Goal: Complete application form

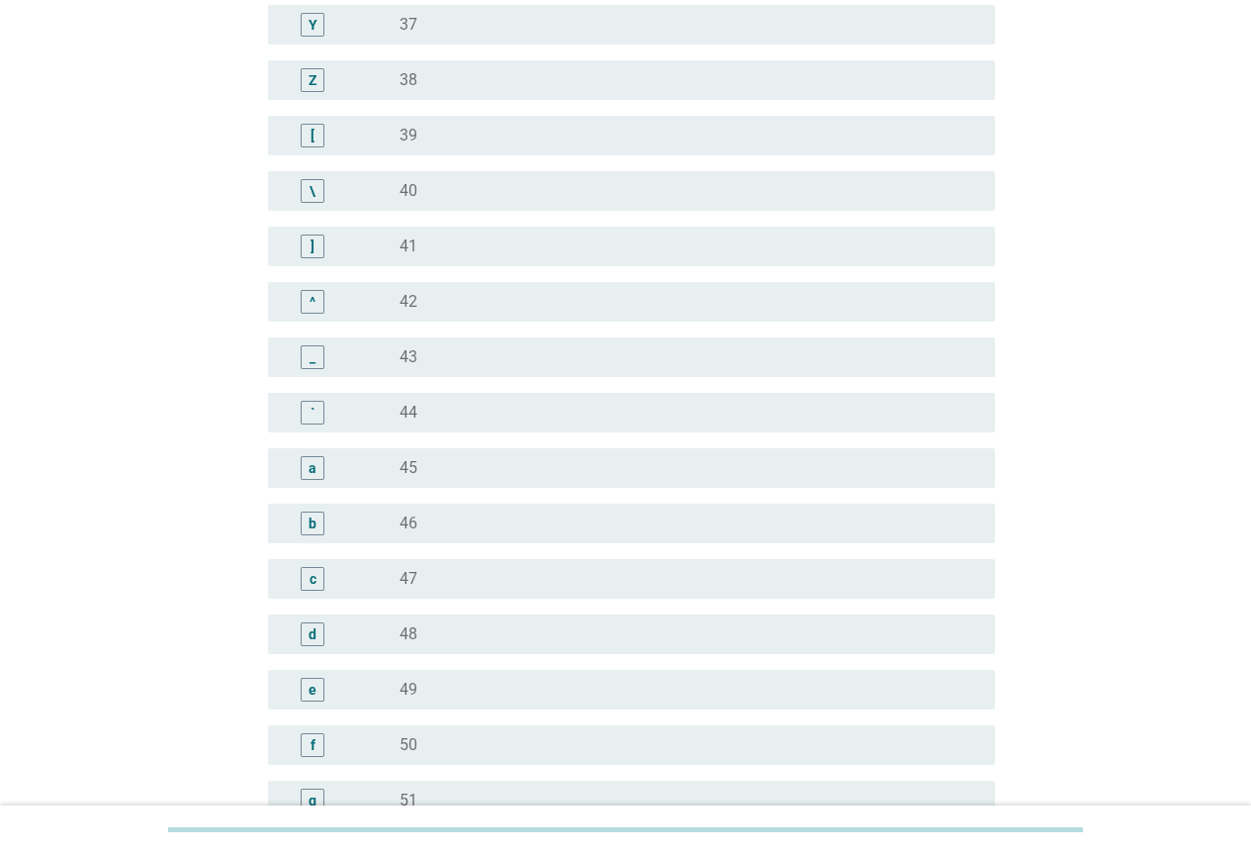
scroll to position [1583, 0]
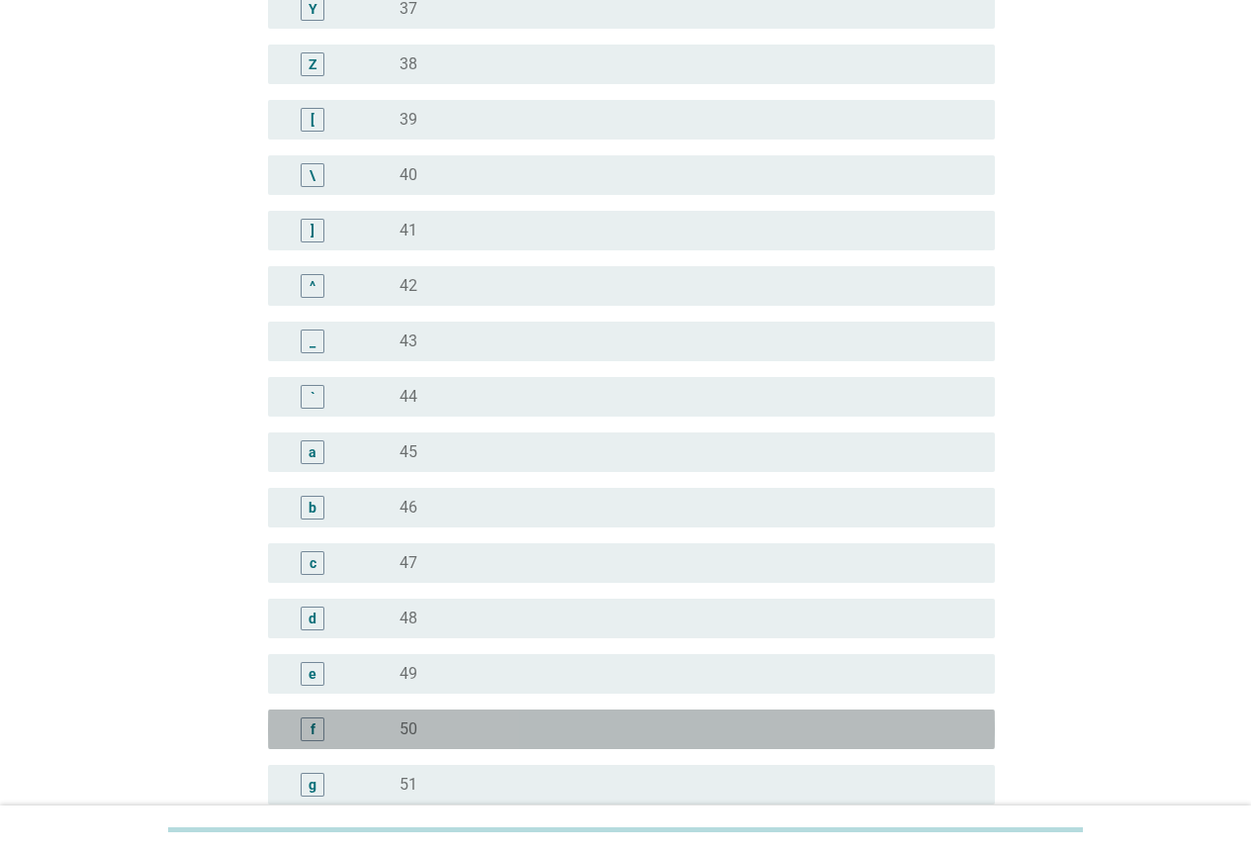
click at [427, 711] on div "f radio_button_unchecked 50" at bounding box center [631, 729] width 727 height 40
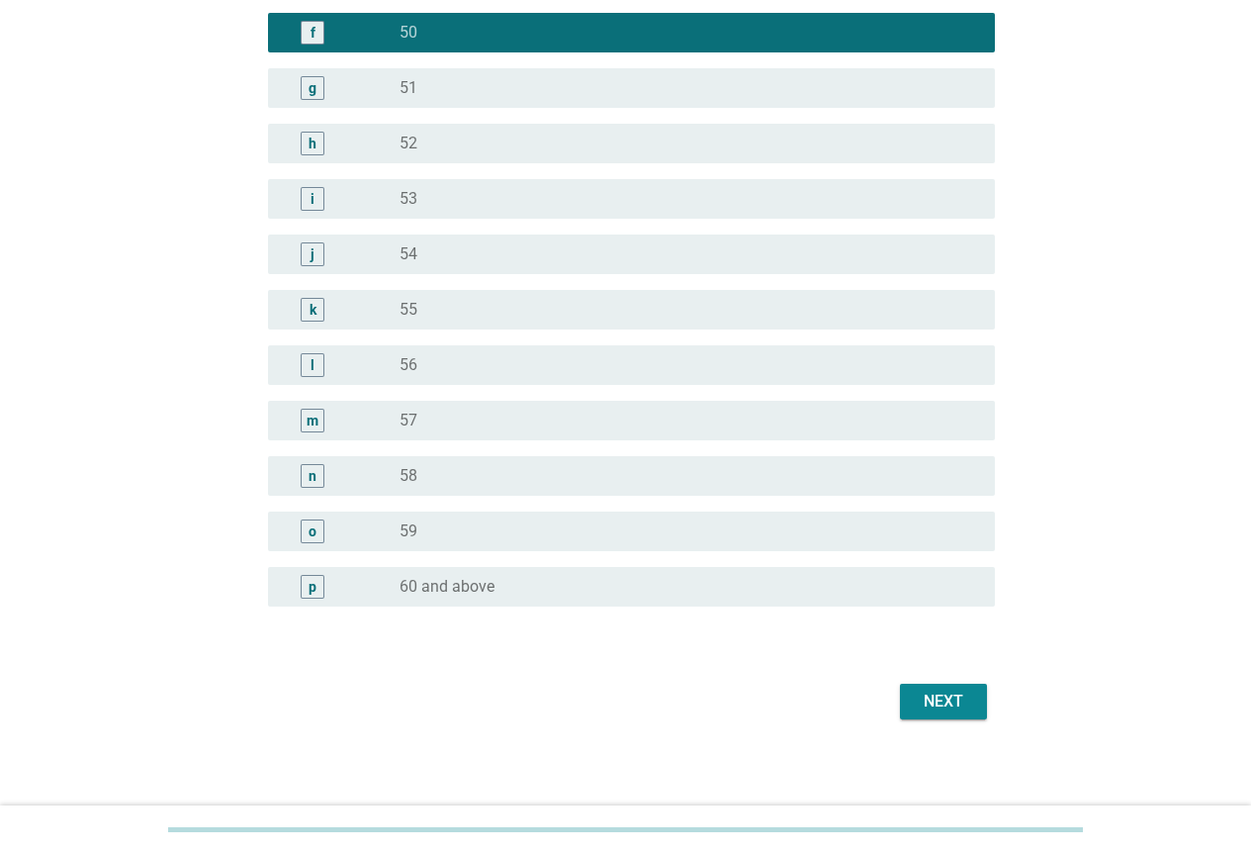
scroll to position [2286, 0]
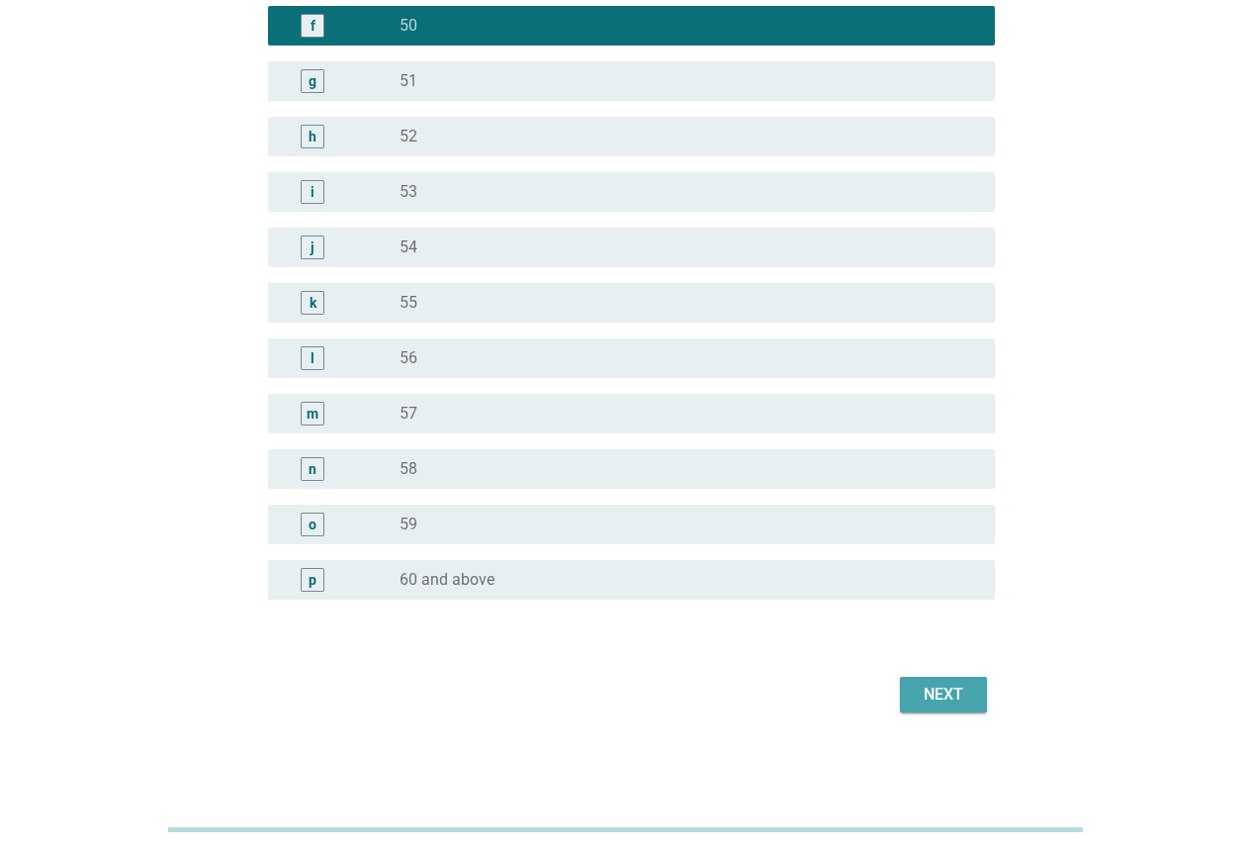
click at [918, 694] on div "Next" at bounding box center [943, 695] width 55 height 24
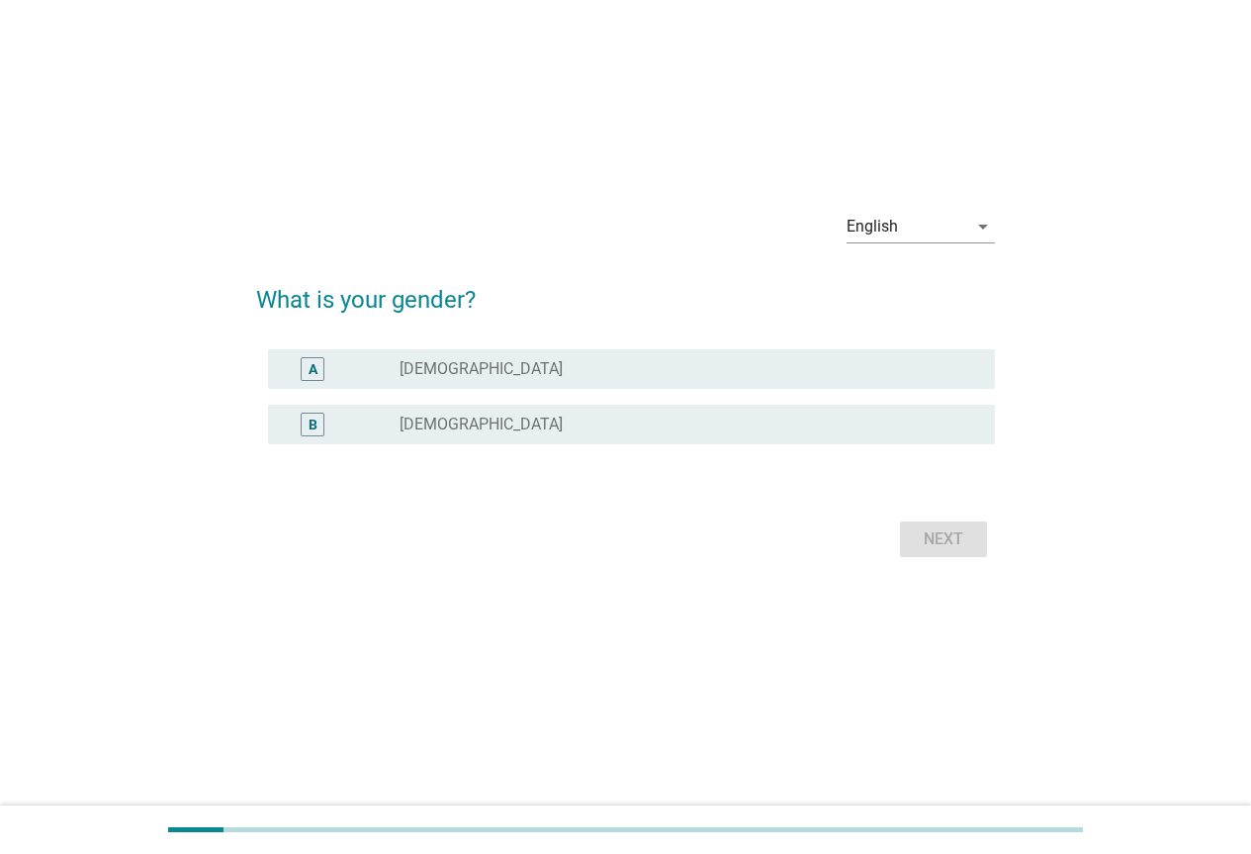
scroll to position [0, 0]
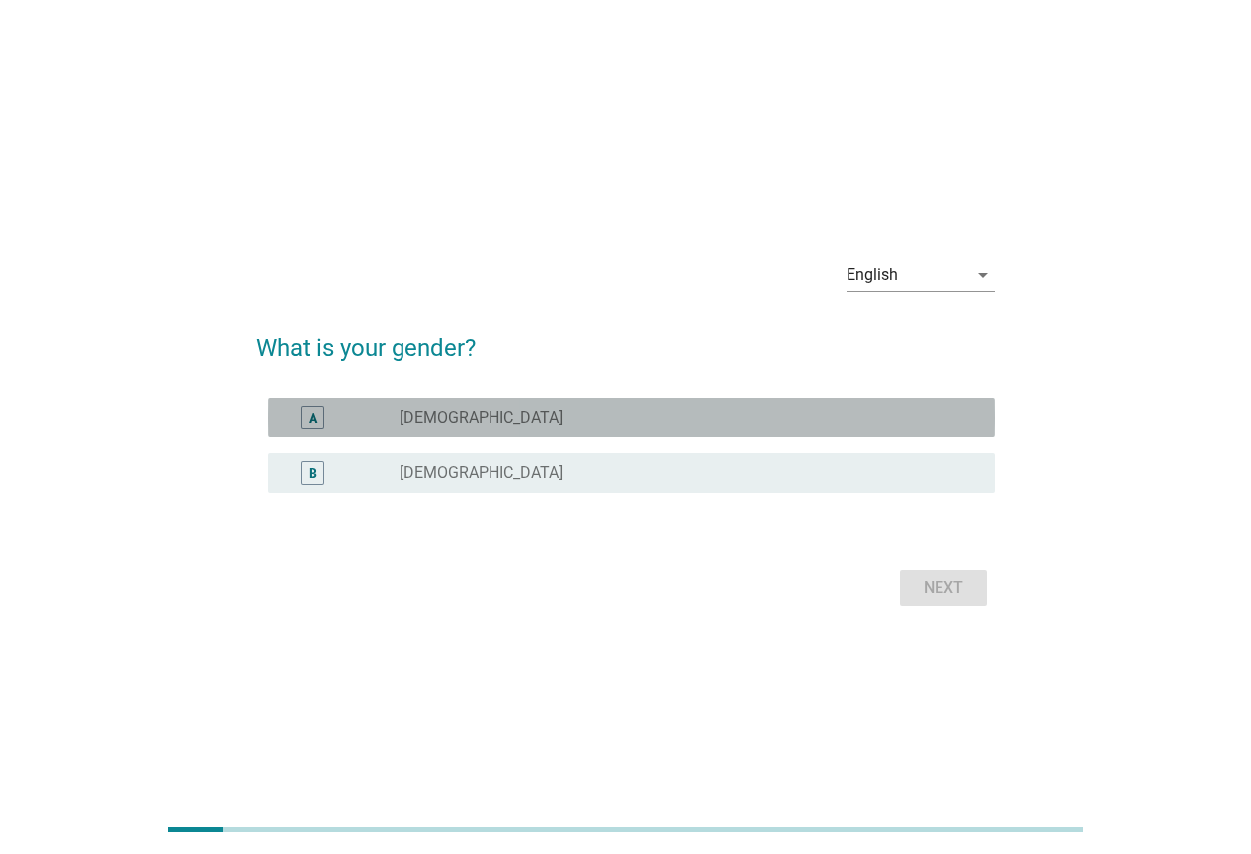
click at [344, 430] on div "A radio_button_unchecked [DEMOGRAPHIC_DATA]" at bounding box center [631, 418] width 727 height 40
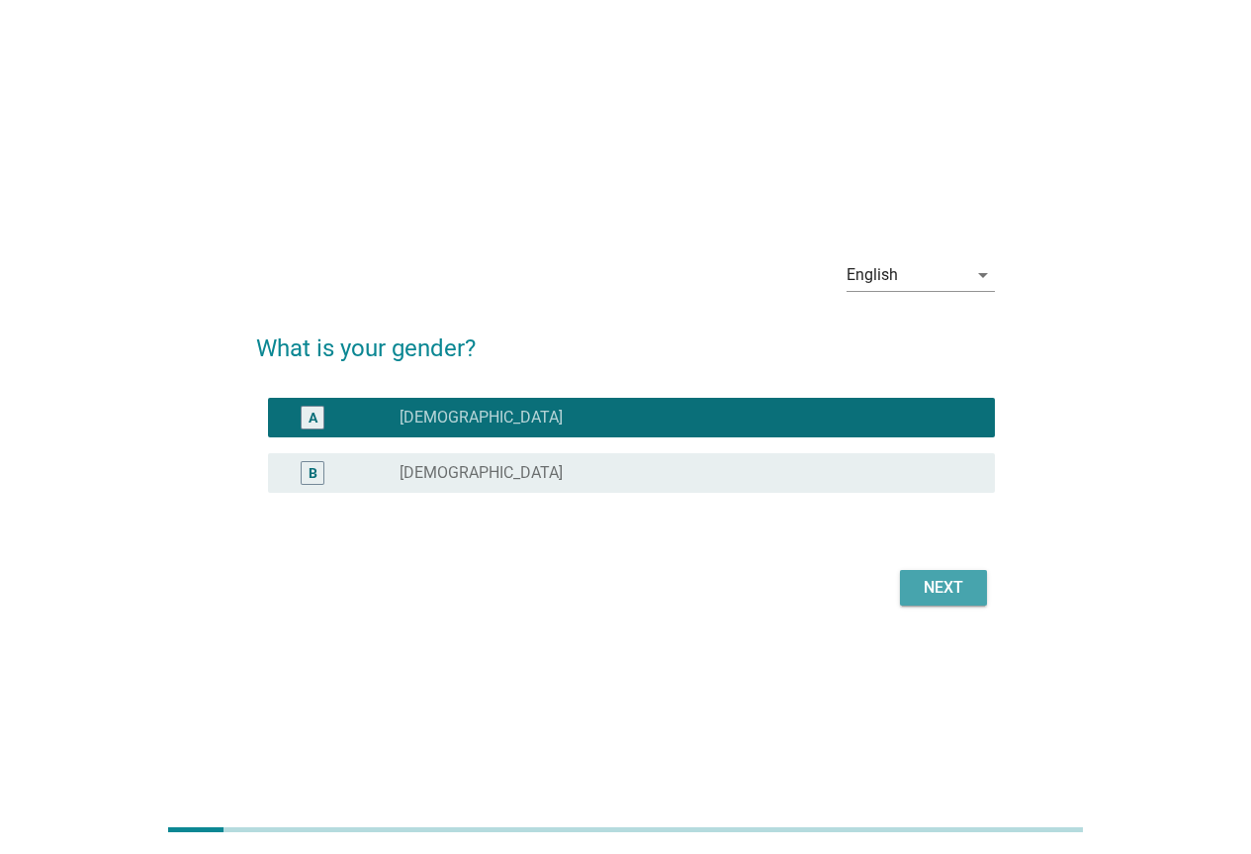
click at [929, 593] on div "Next" at bounding box center [943, 588] width 55 height 24
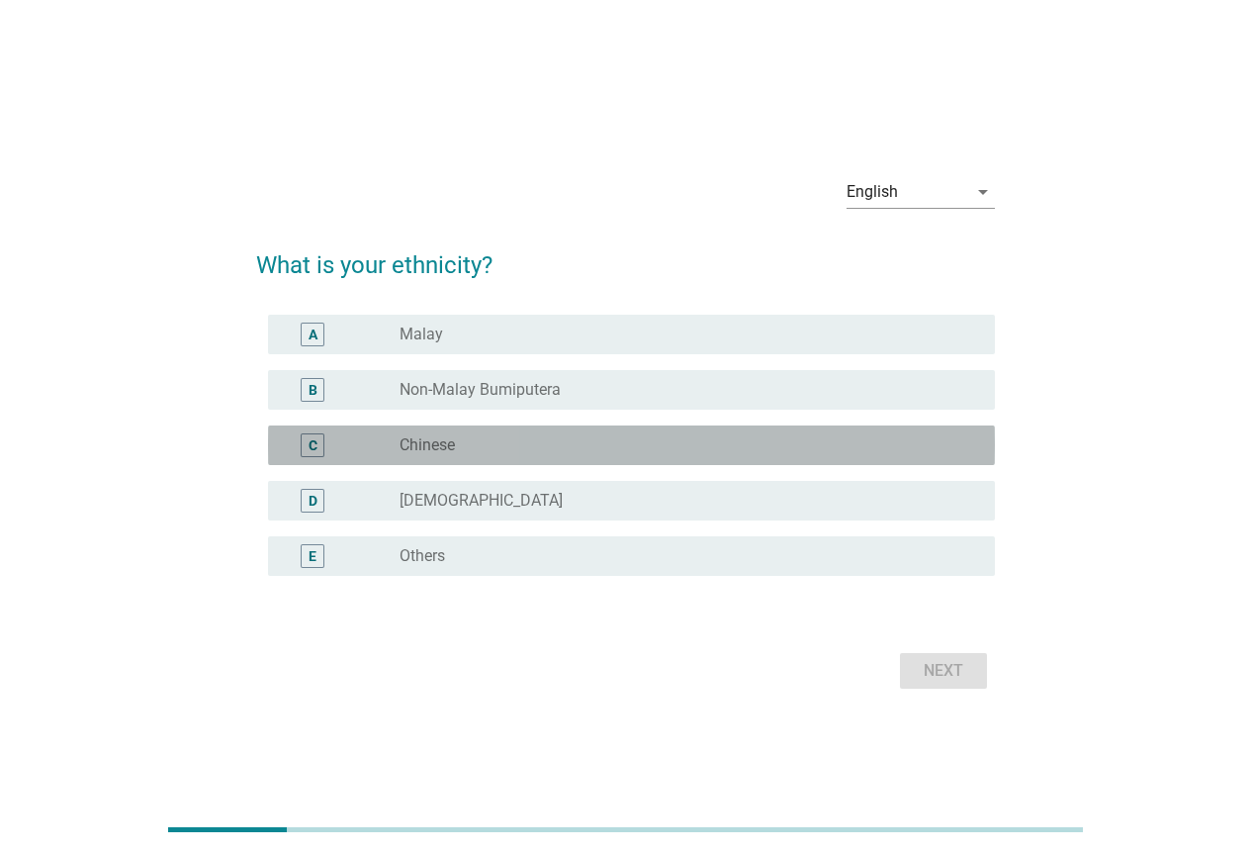
click at [384, 447] on div "C" at bounding box center [342, 445] width 116 height 24
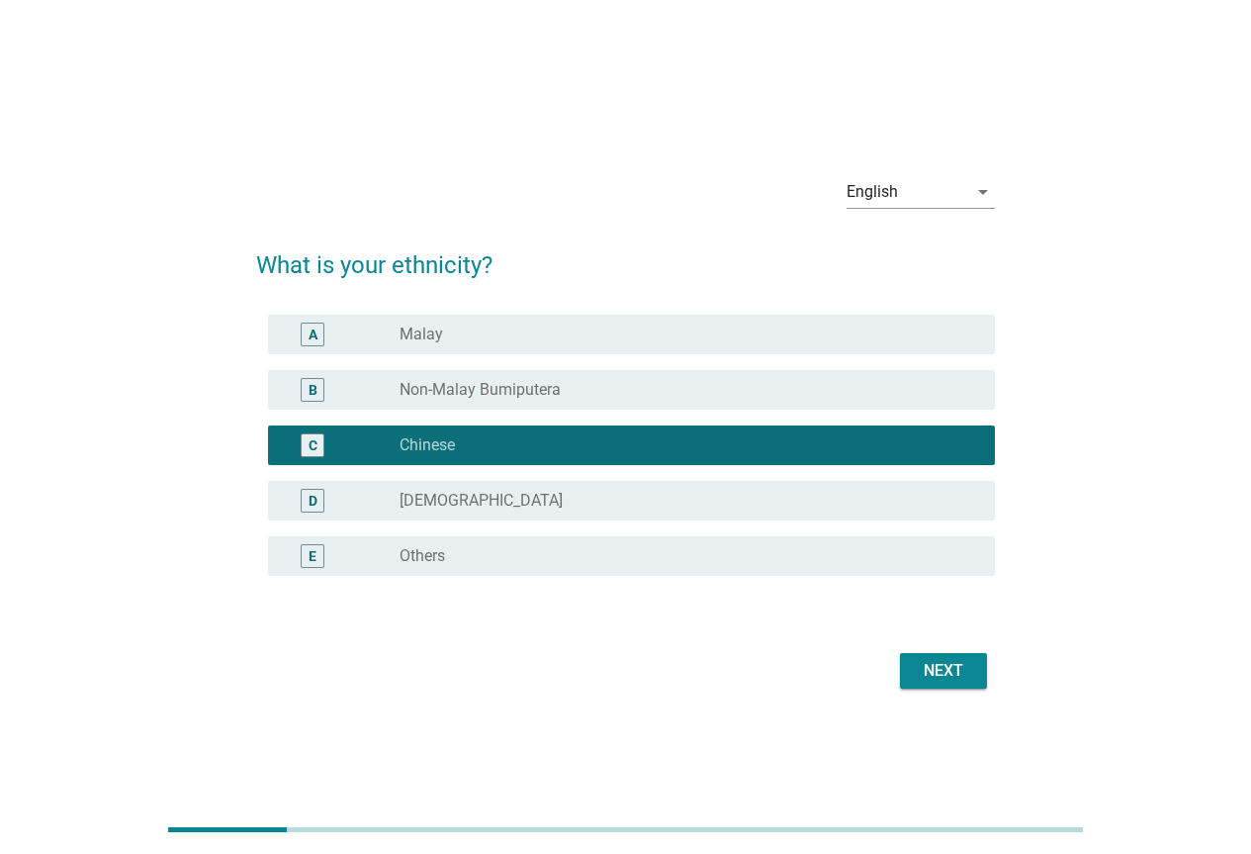
click at [933, 673] on div "Next" at bounding box center [943, 671] width 55 height 24
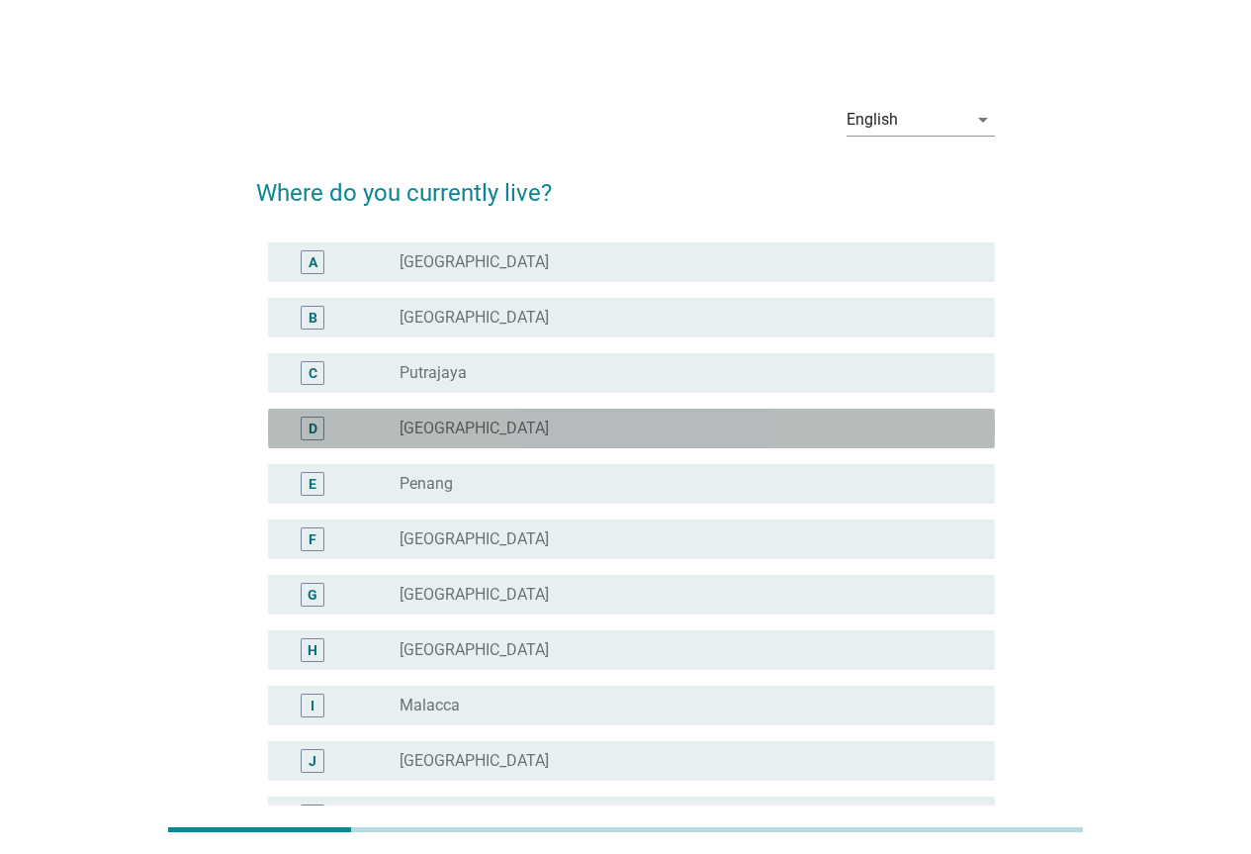
click at [492, 435] on div "radio_button_unchecked [GEOGRAPHIC_DATA]" at bounding box center [682, 428] width 564 height 20
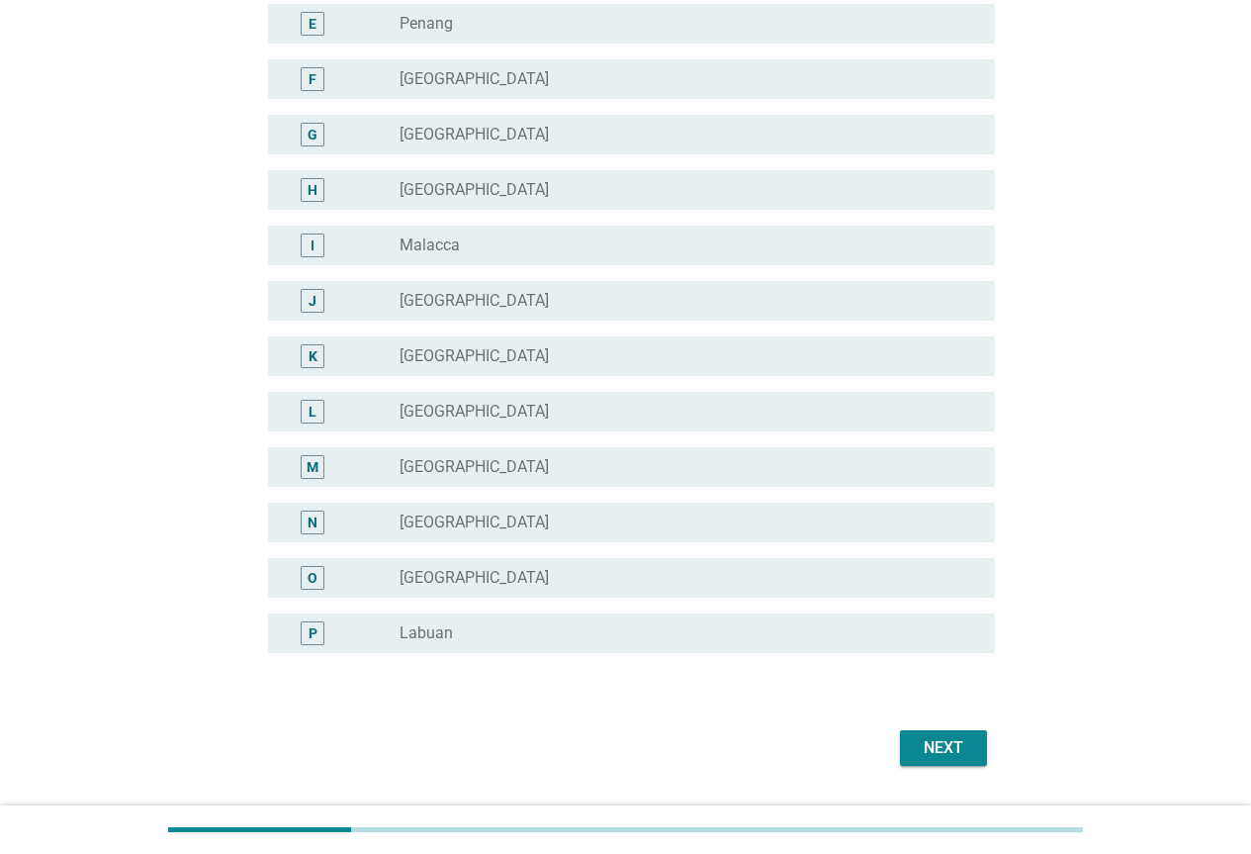
scroll to position [495, 0]
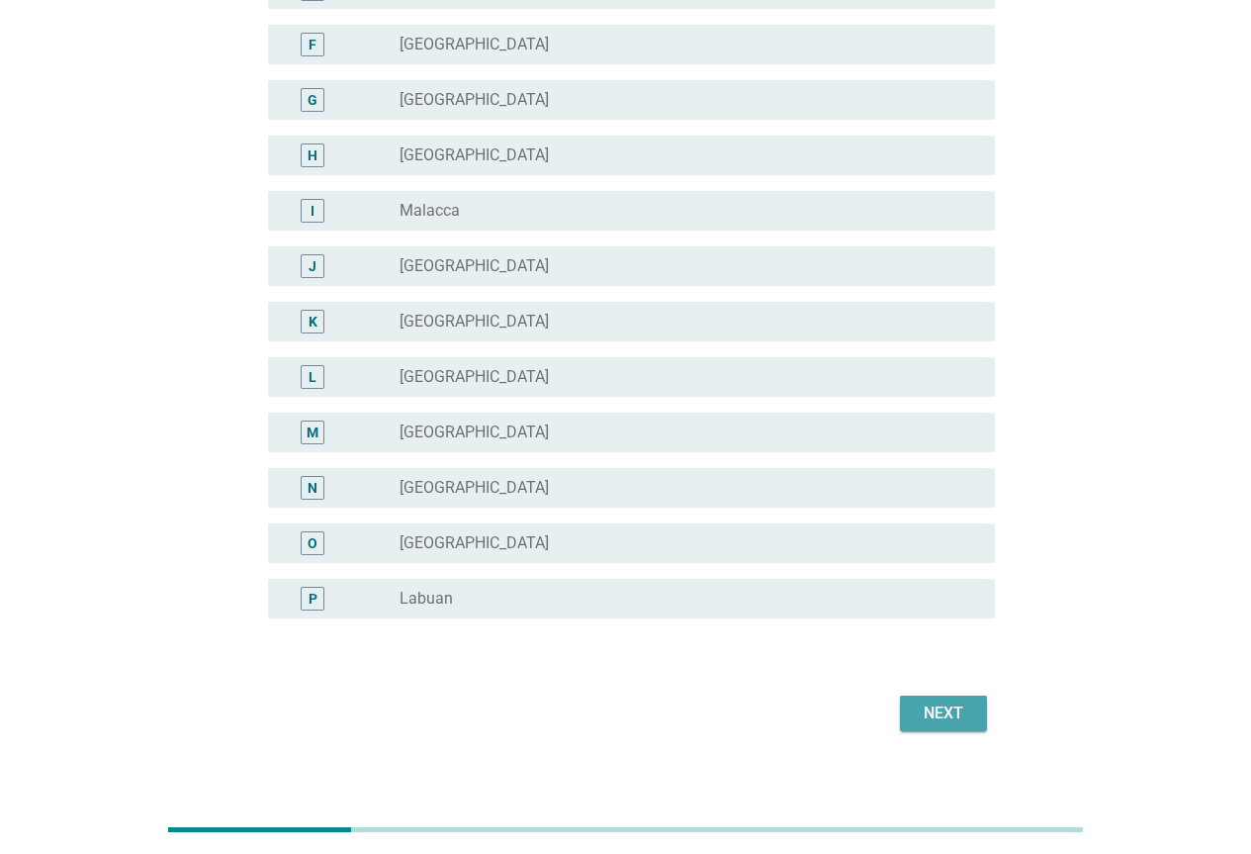
click at [931, 712] on div "Next" at bounding box center [943, 713] width 55 height 24
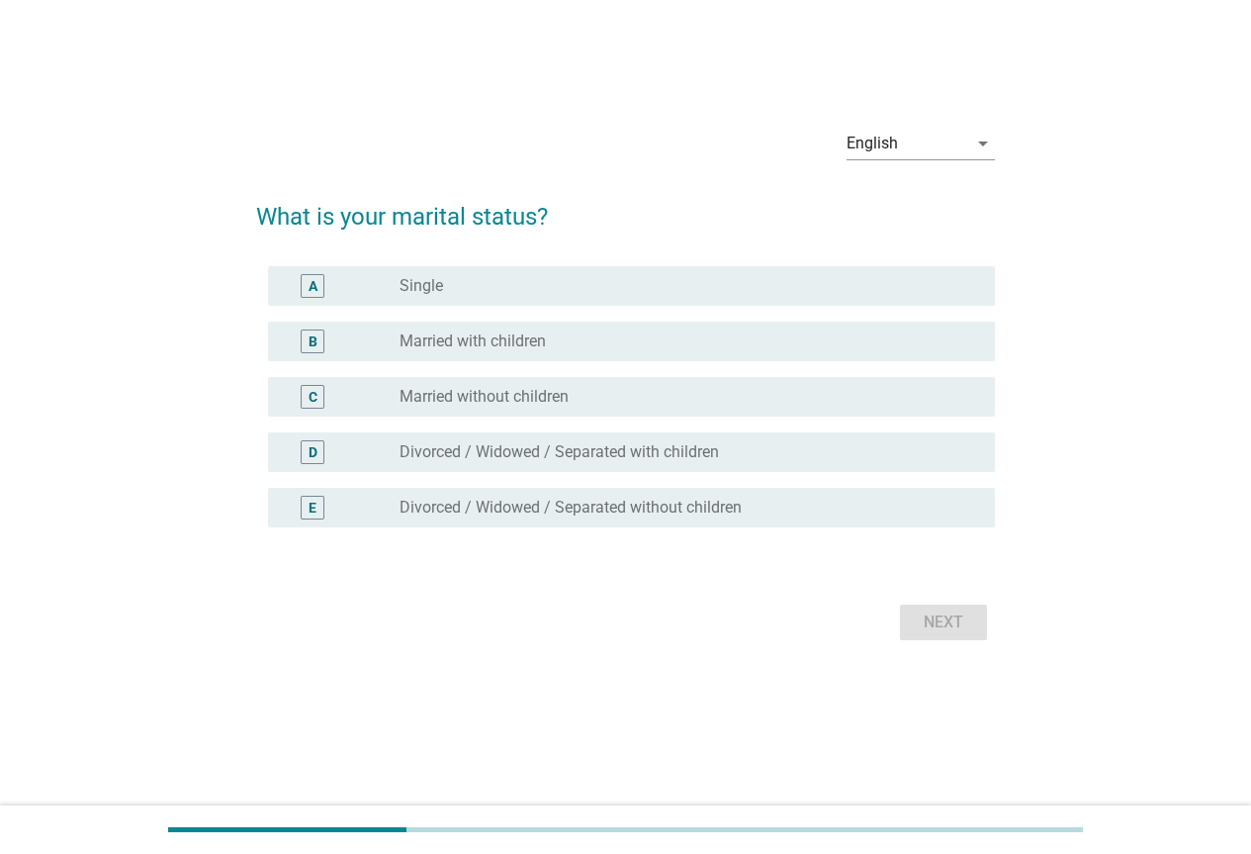
scroll to position [0, 0]
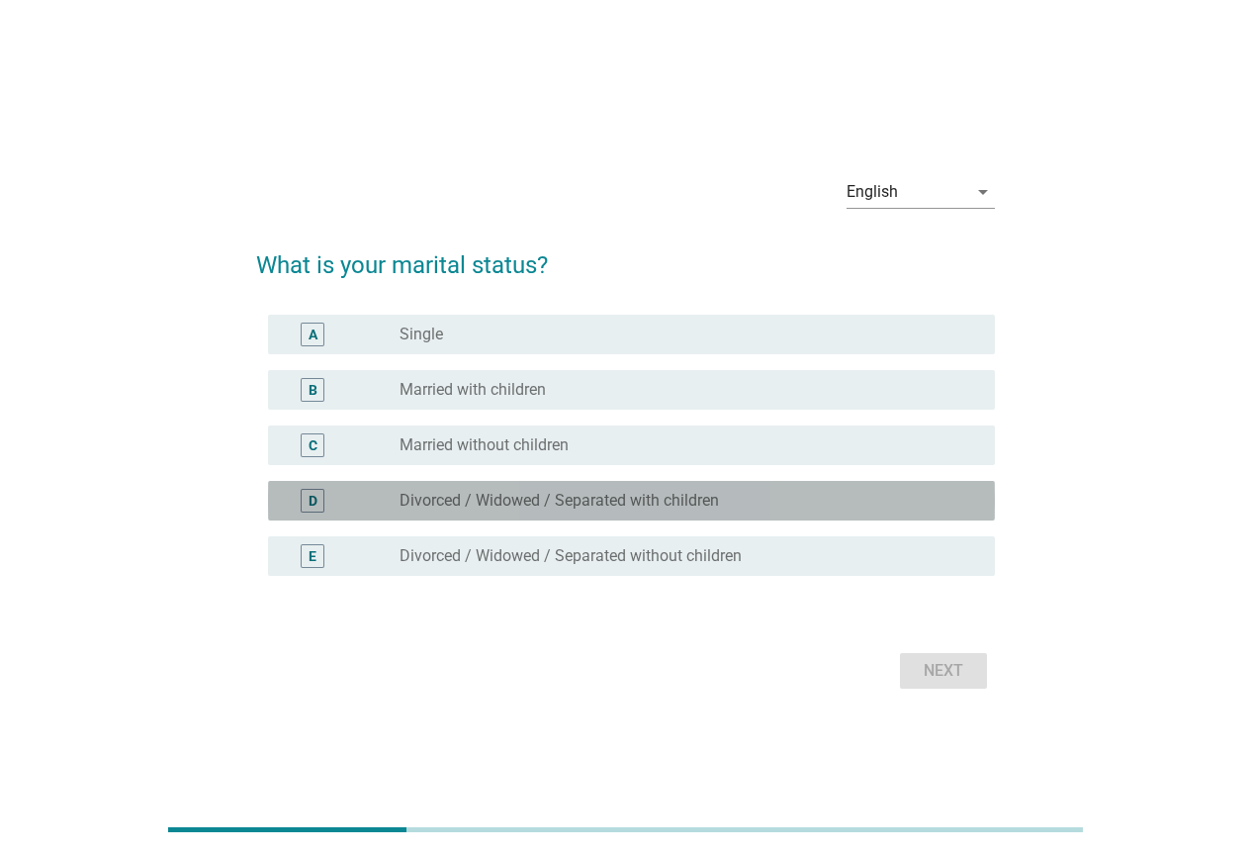
drag, startPoint x: 521, startPoint y: 495, endPoint x: 556, endPoint y: 502, distance: 35.5
click at [521, 495] on label "Divorced / Widowed / Separated with children" at bounding box center [559, 501] width 319 height 20
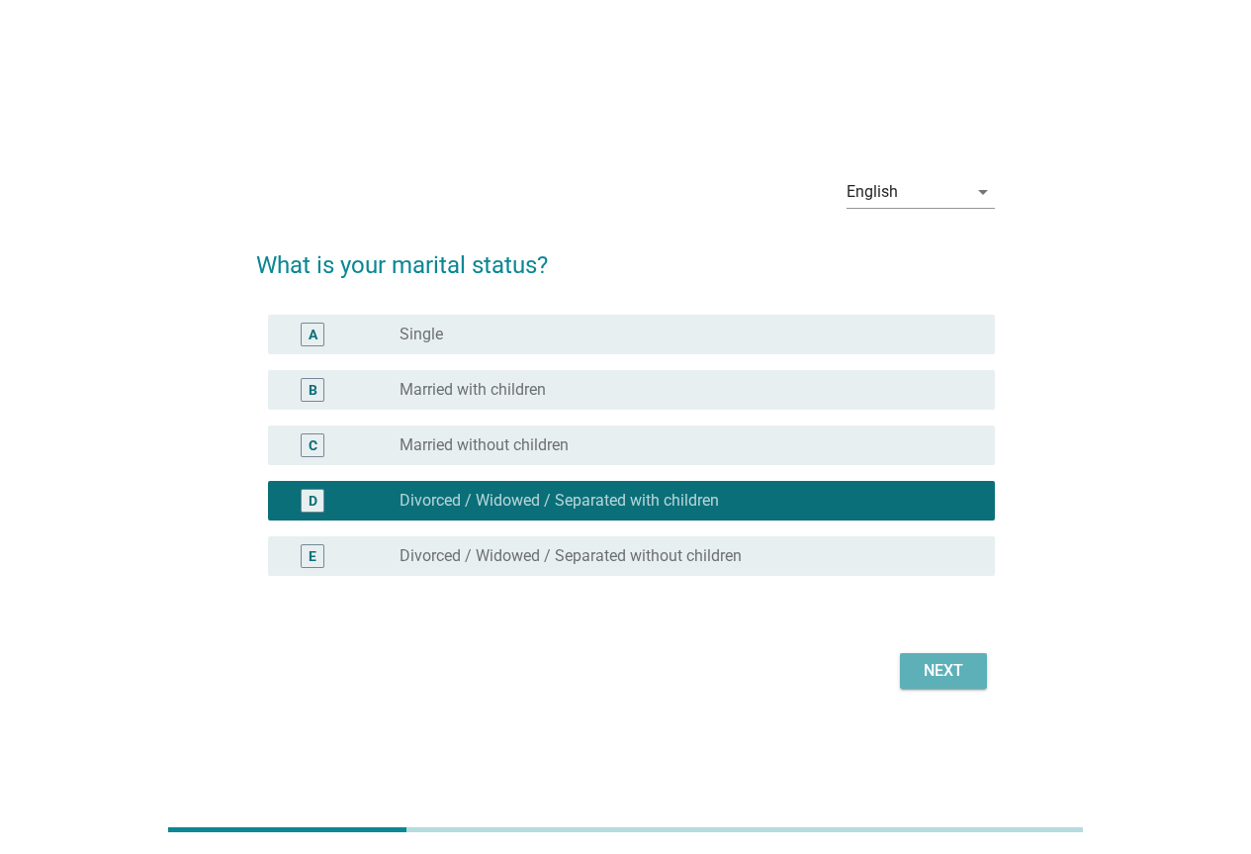
click at [924, 662] on div "Next" at bounding box center [943, 671] width 55 height 24
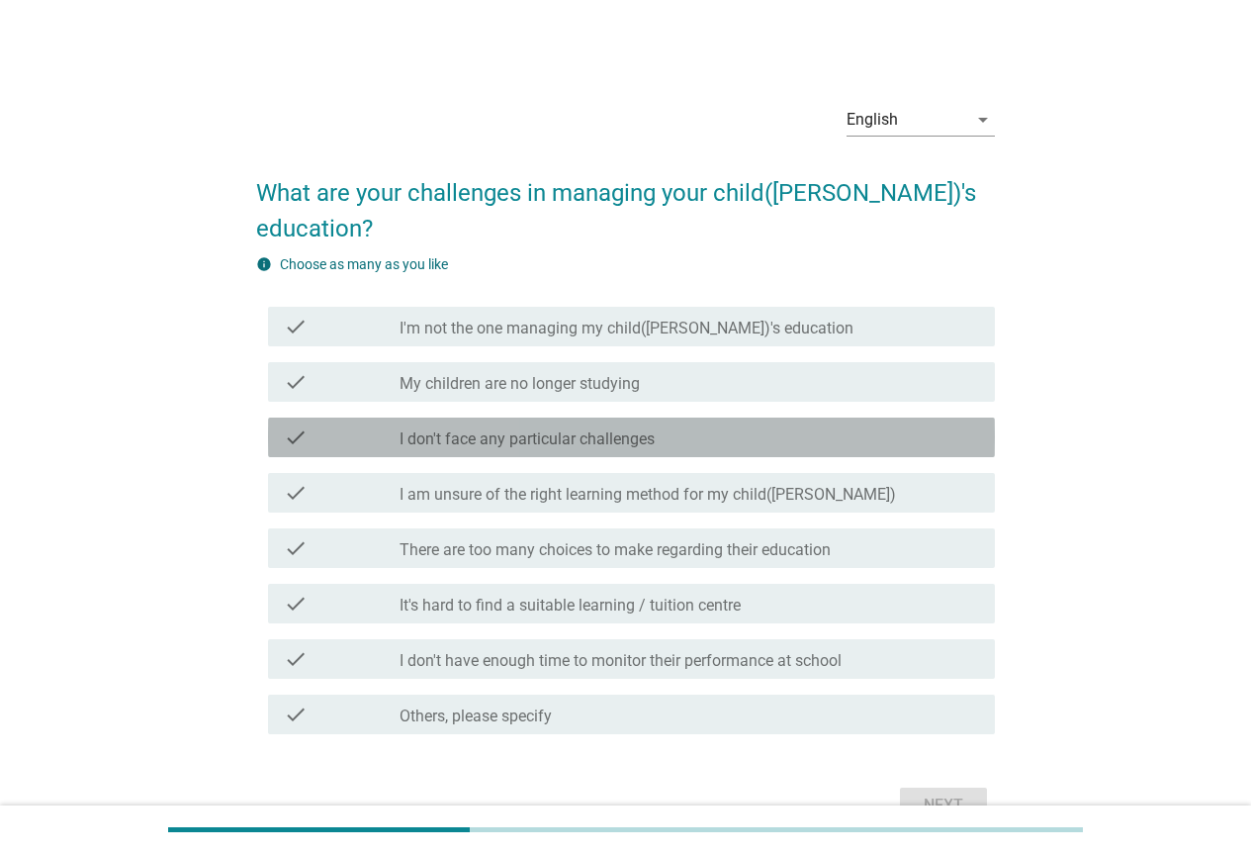
click at [558, 429] on label "I don't face any particular challenges" at bounding box center [527, 439] width 255 height 20
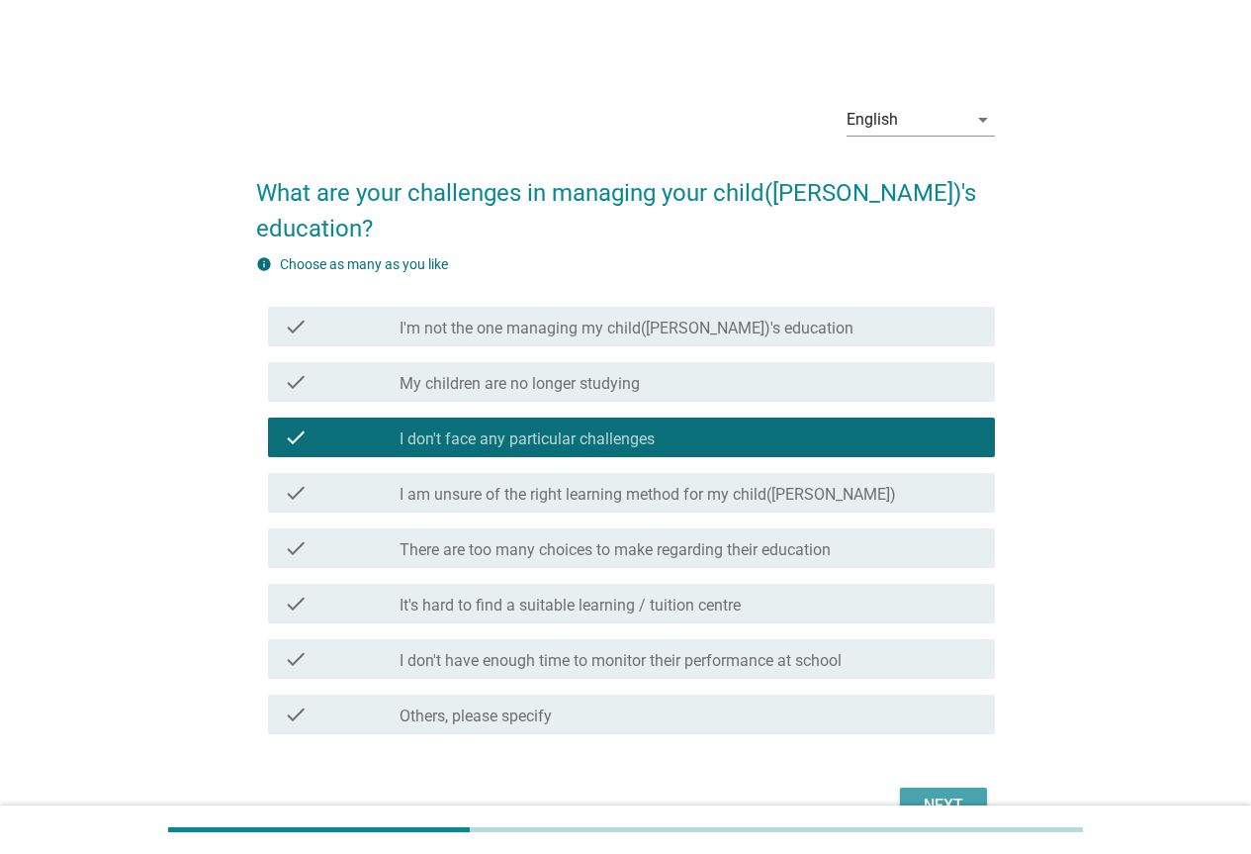
click at [925, 793] on div "Next" at bounding box center [943, 805] width 55 height 24
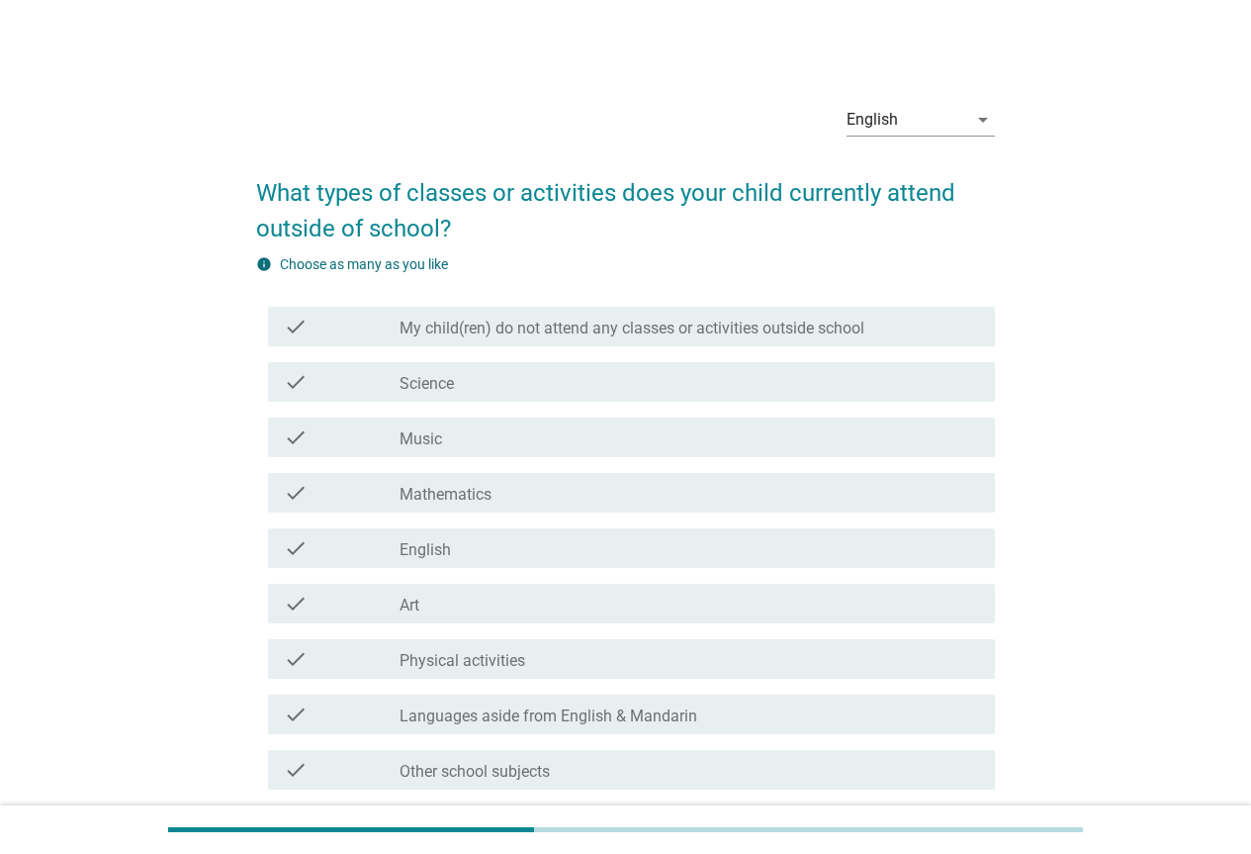
click at [446, 667] on label "Physical activities" at bounding box center [463, 661] width 126 height 20
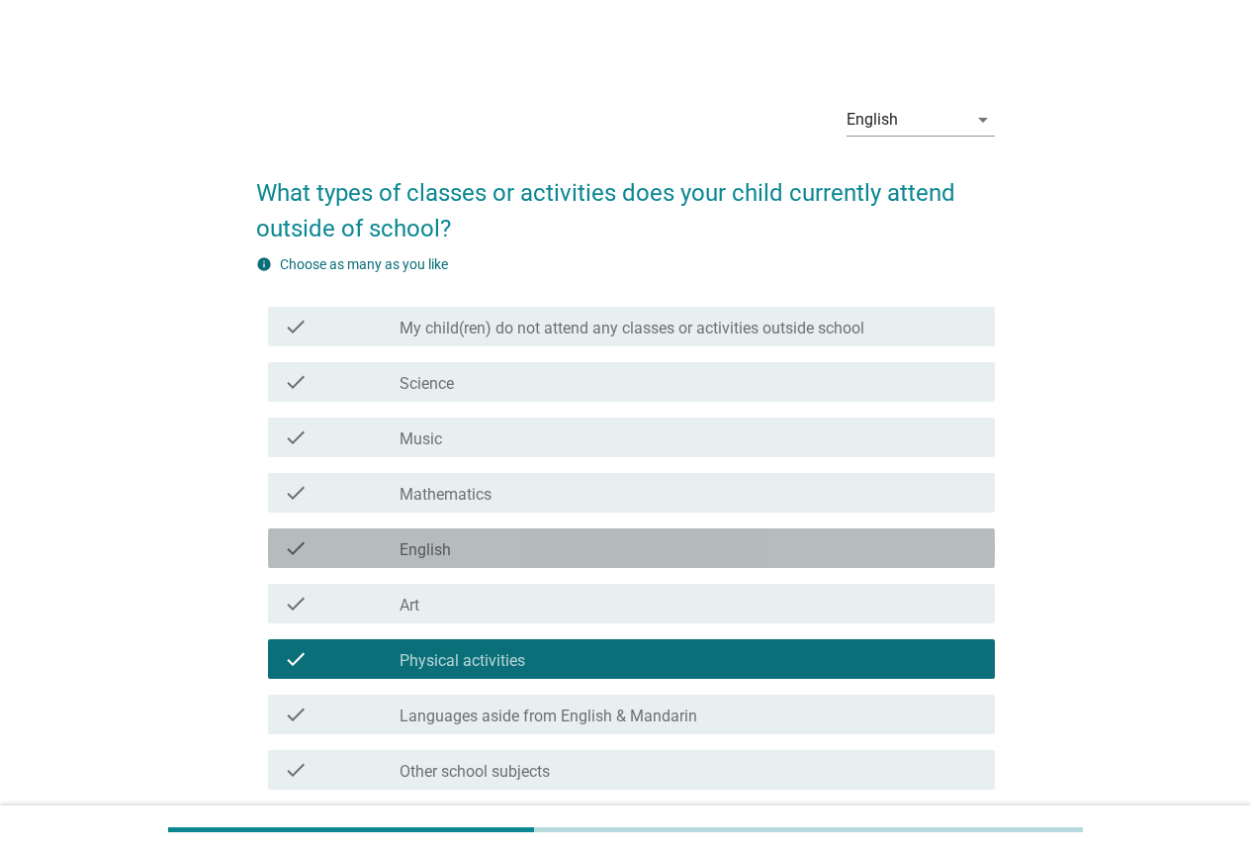
click at [425, 549] on label "English" at bounding box center [425, 550] width 51 height 20
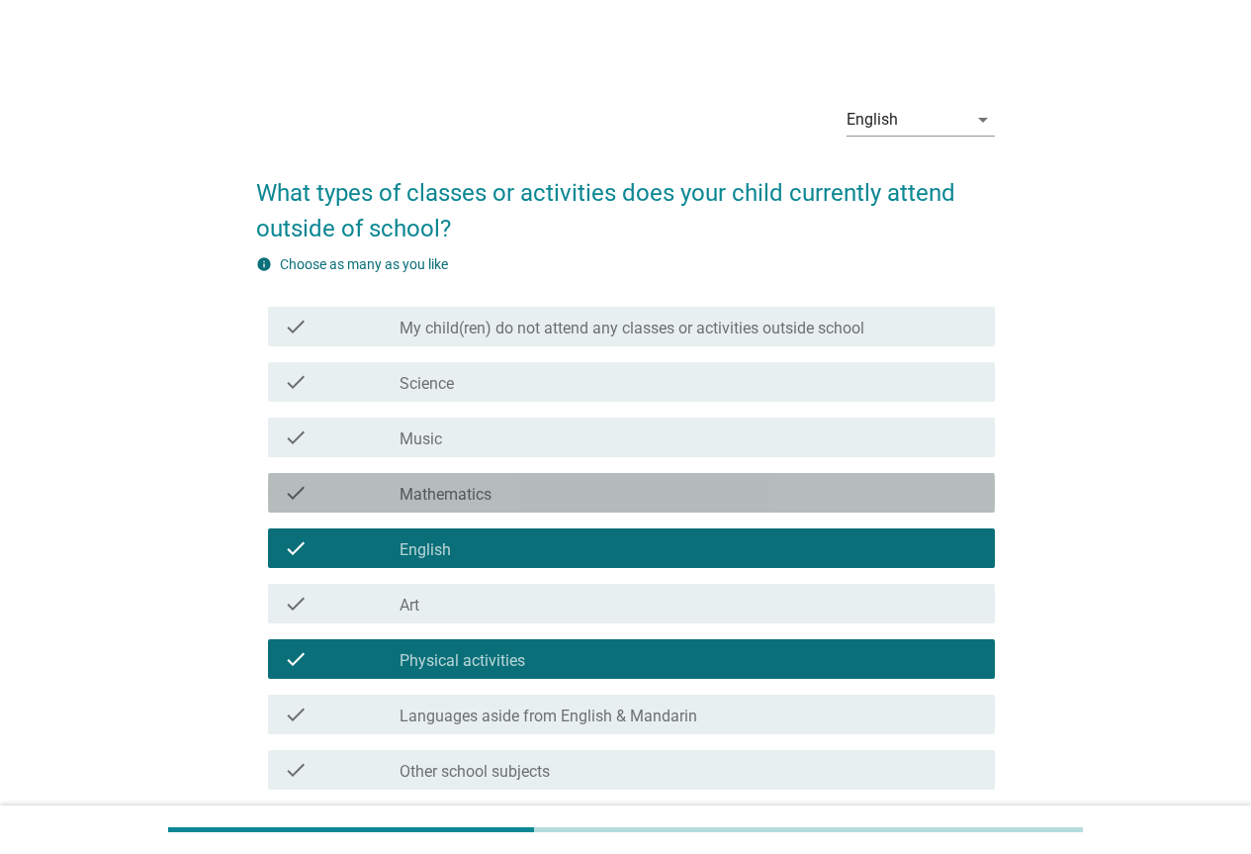
click at [443, 485] on label "Mathematics" at bounding box center [446, 495] width 92 height 20
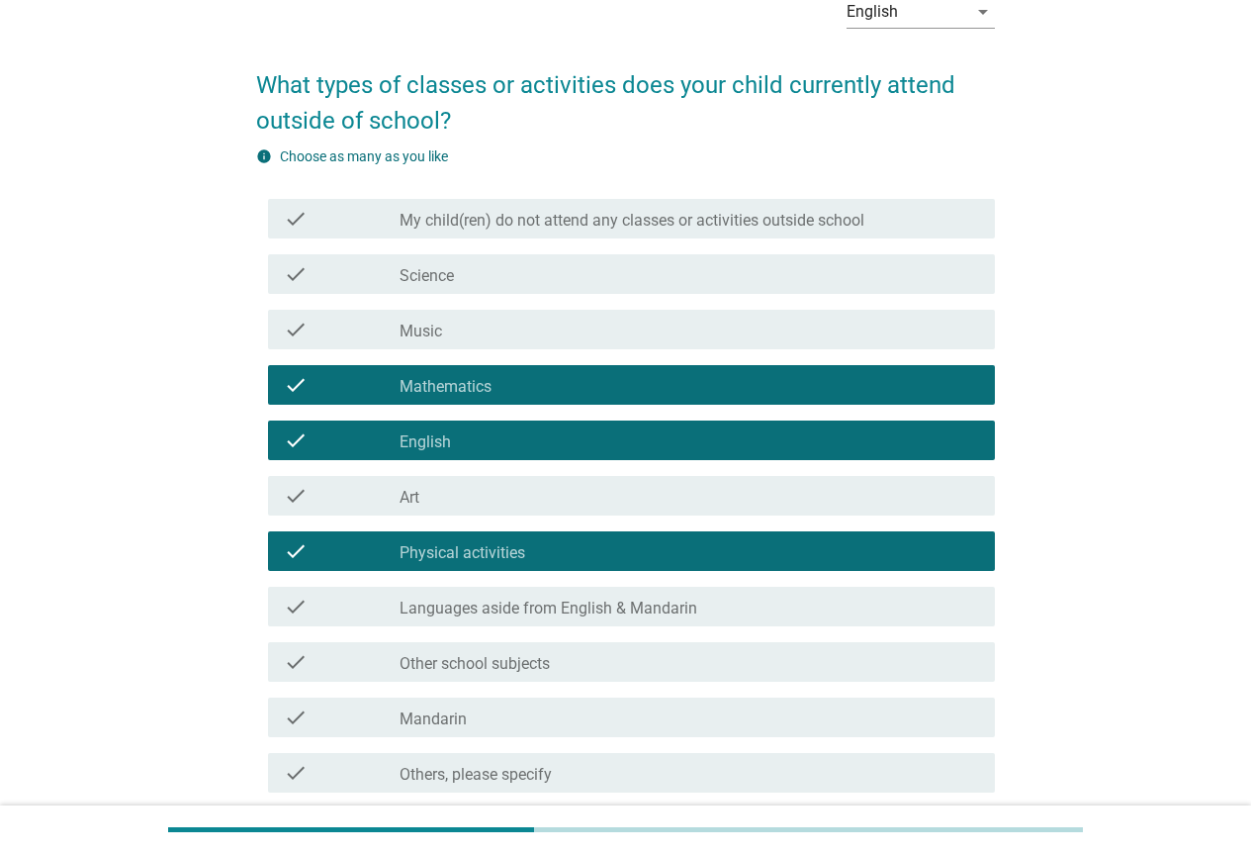
scroll to position [277, 0]
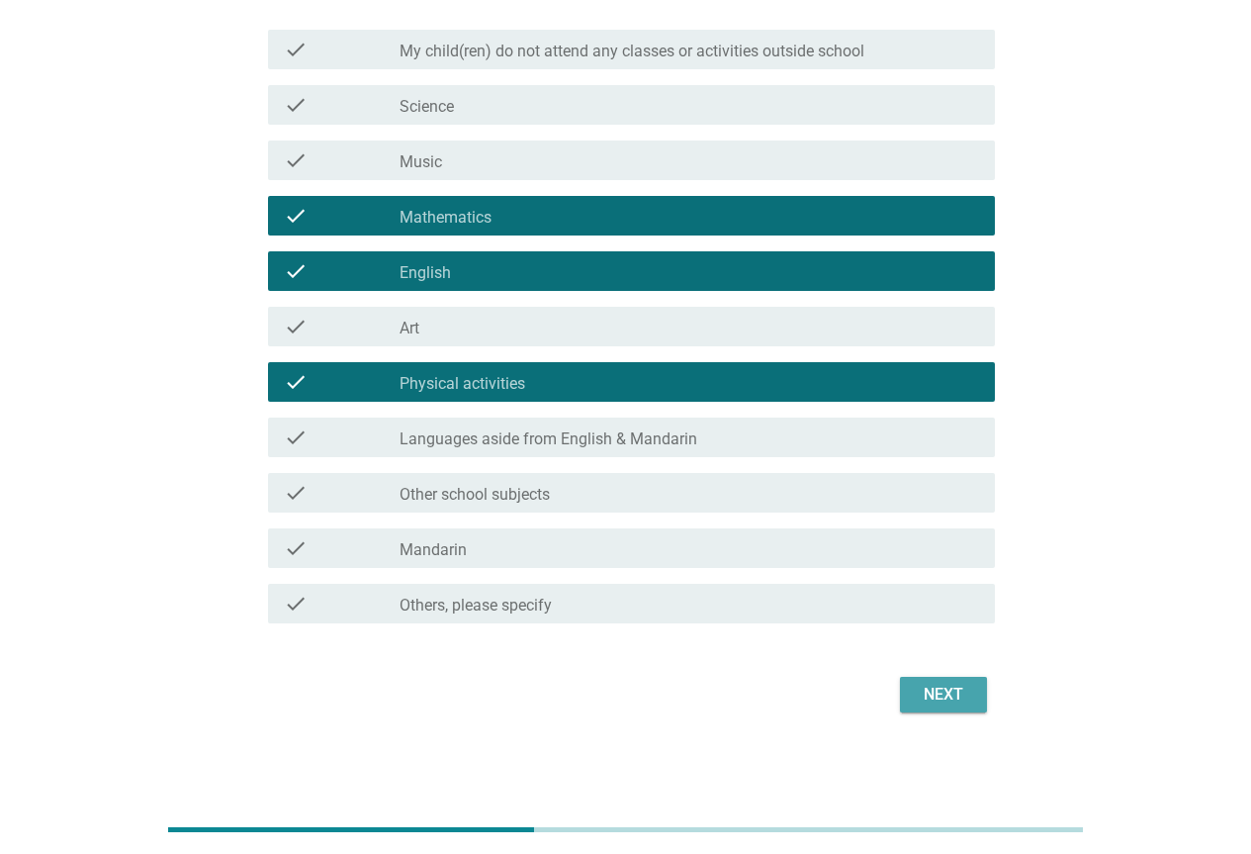
click at [932, 700] on div "Next" at bounding box center [943, 695] width 55 height 24
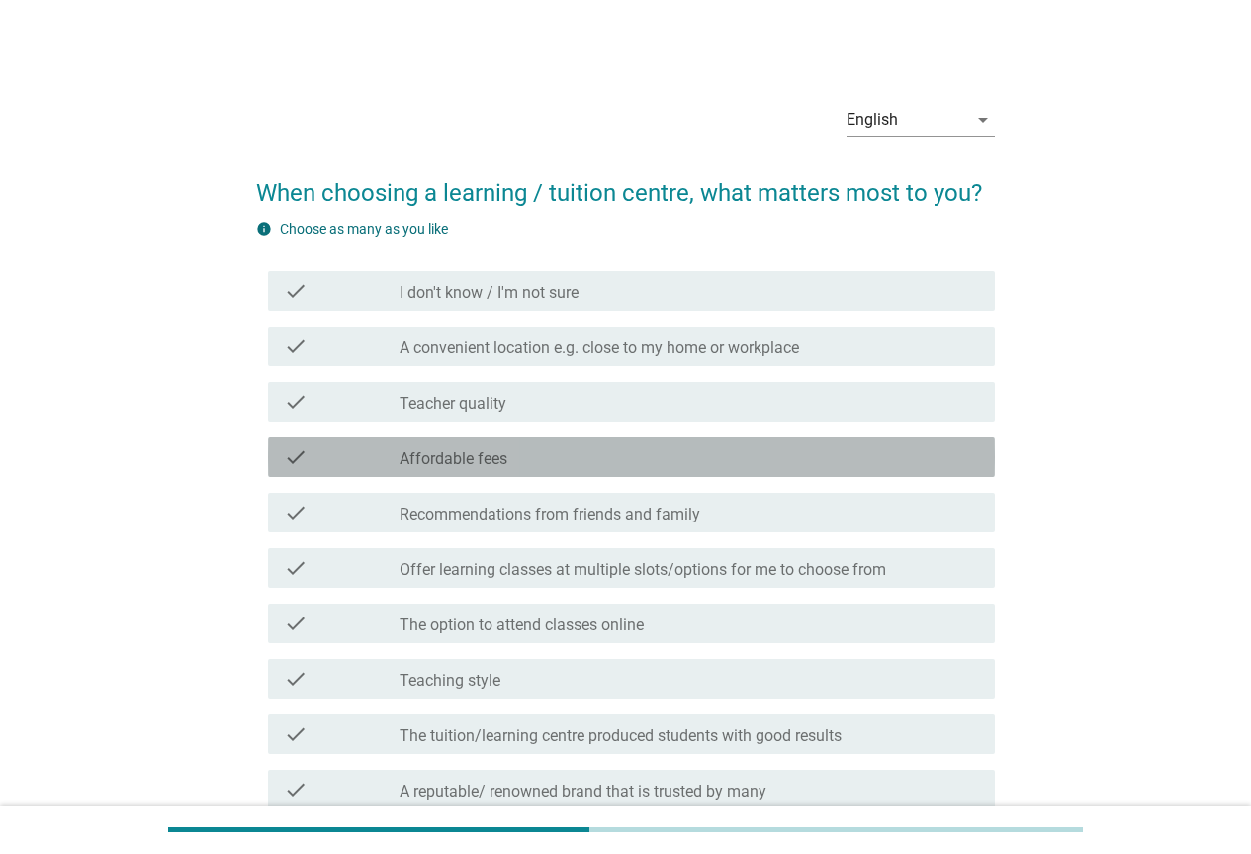
click at [450, 464] on label "Affordable fees" at bounding box center [454, 459] width 108 height 20
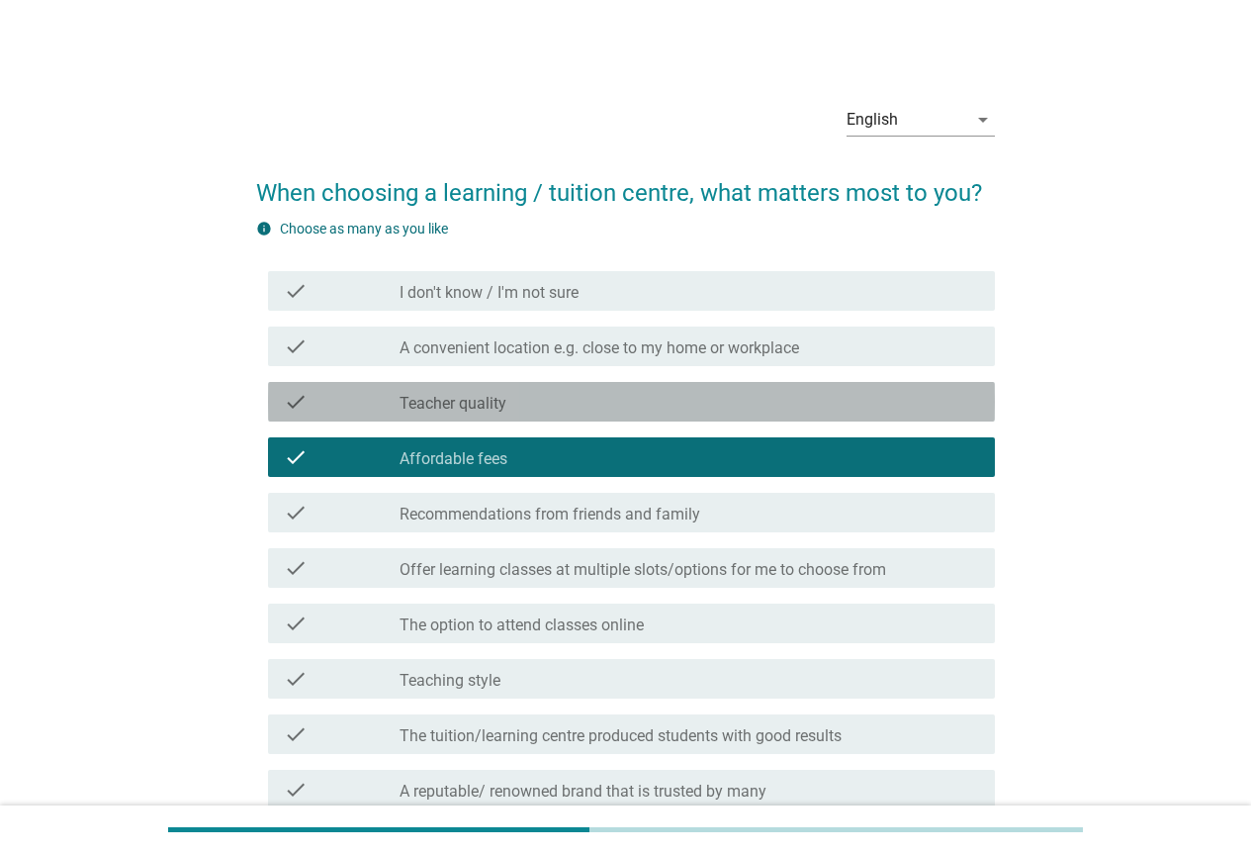
click at [467, 412] on label "Teacher quality" at bounding box center [453, 404] width 107 height 20
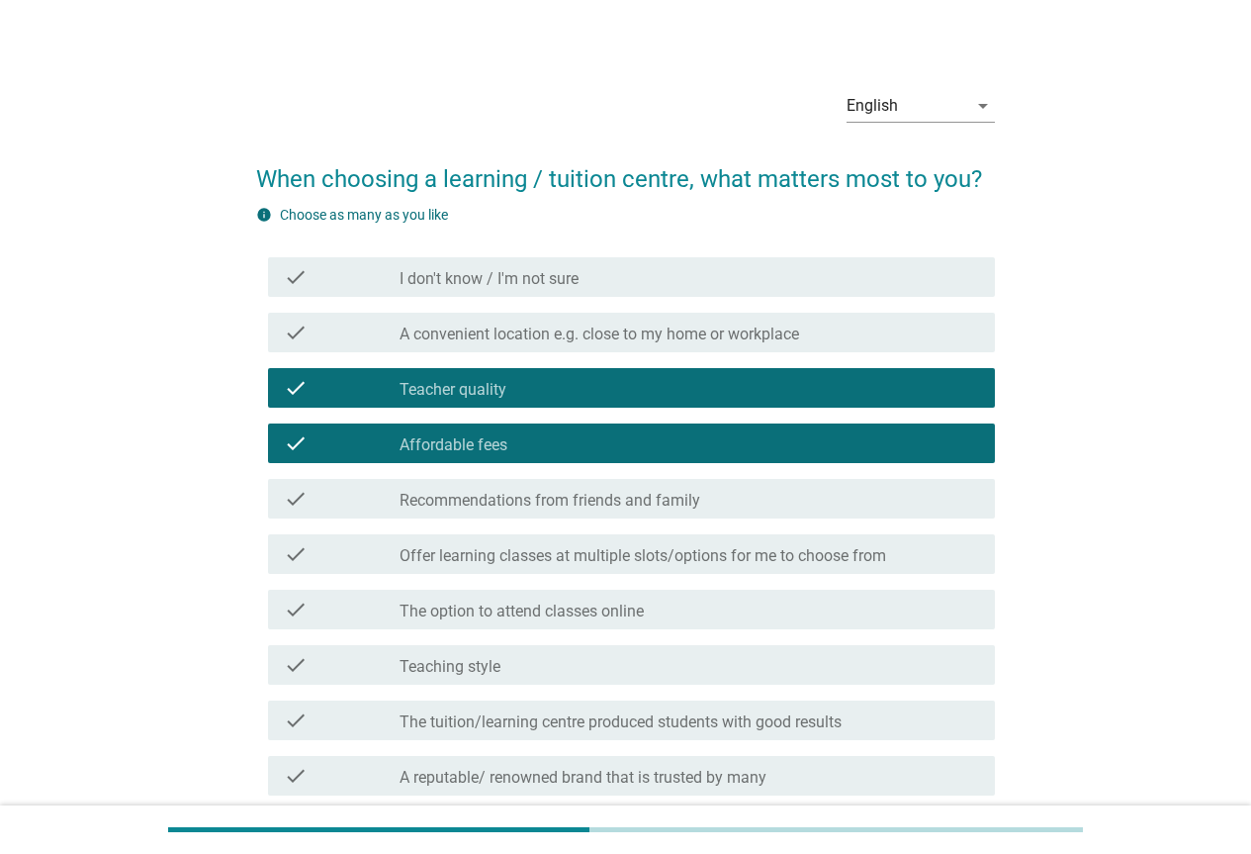
scroll to position [241, 0]
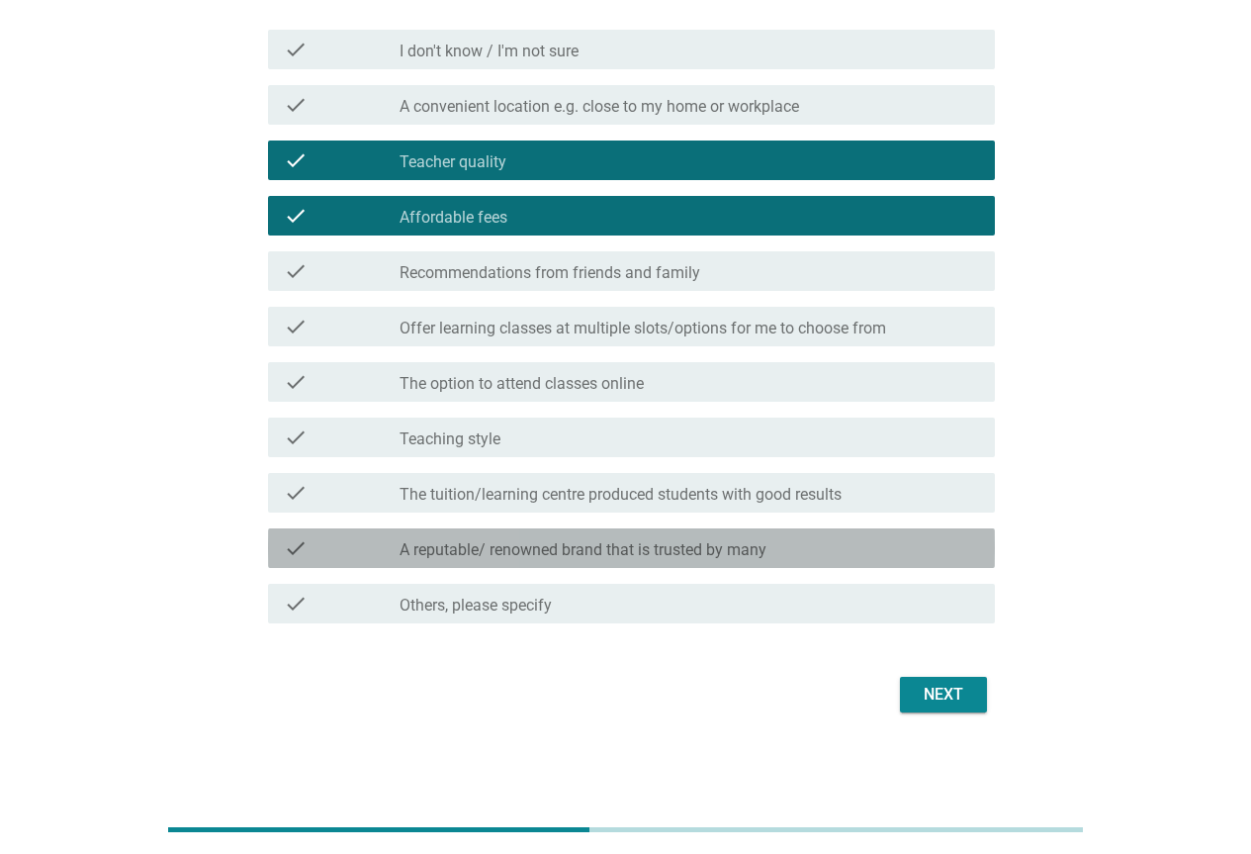
click at [468, 553] on label "A reputable/ renowned brand that is trusted by many" at bounding box center [583, 550] width 367 height 20
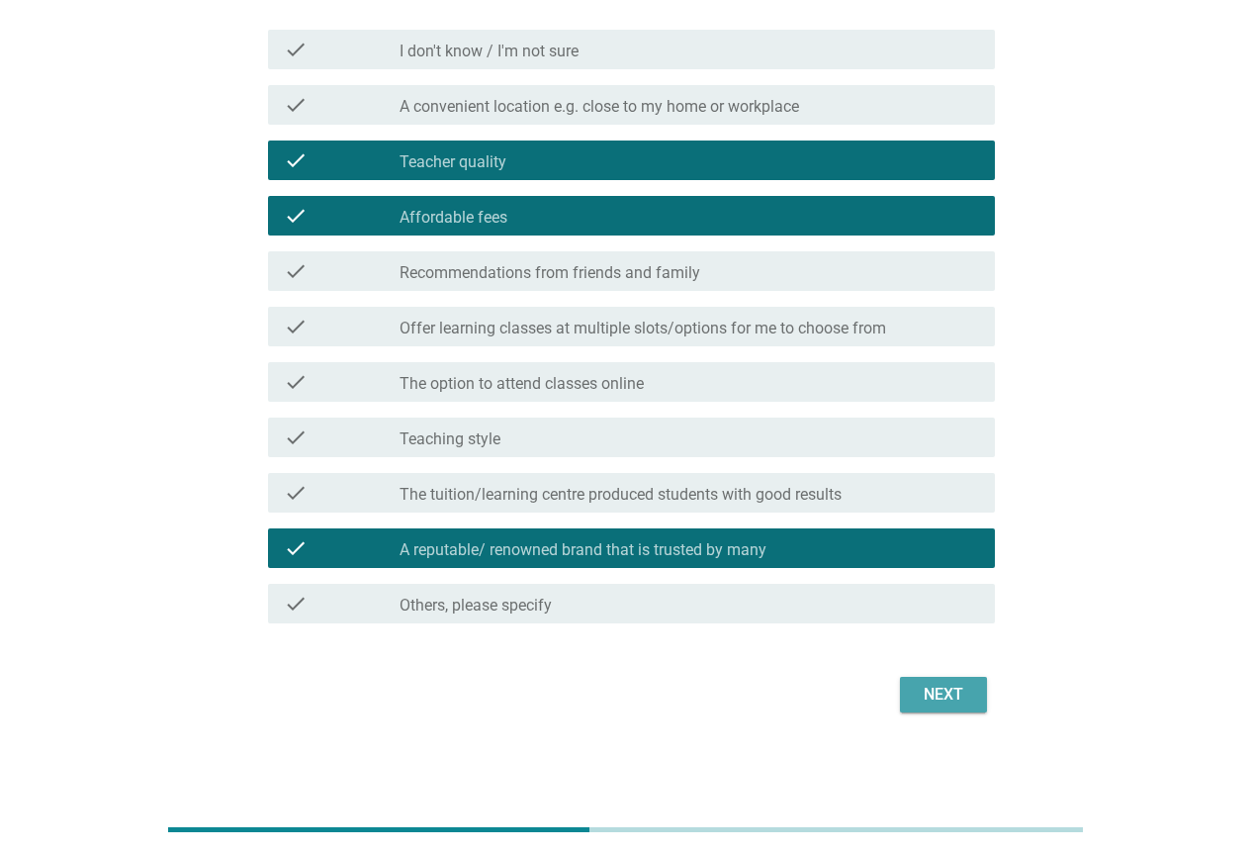
click at [930, 701] on div "Next" at bounding box center [943, 695] width 55 height 24
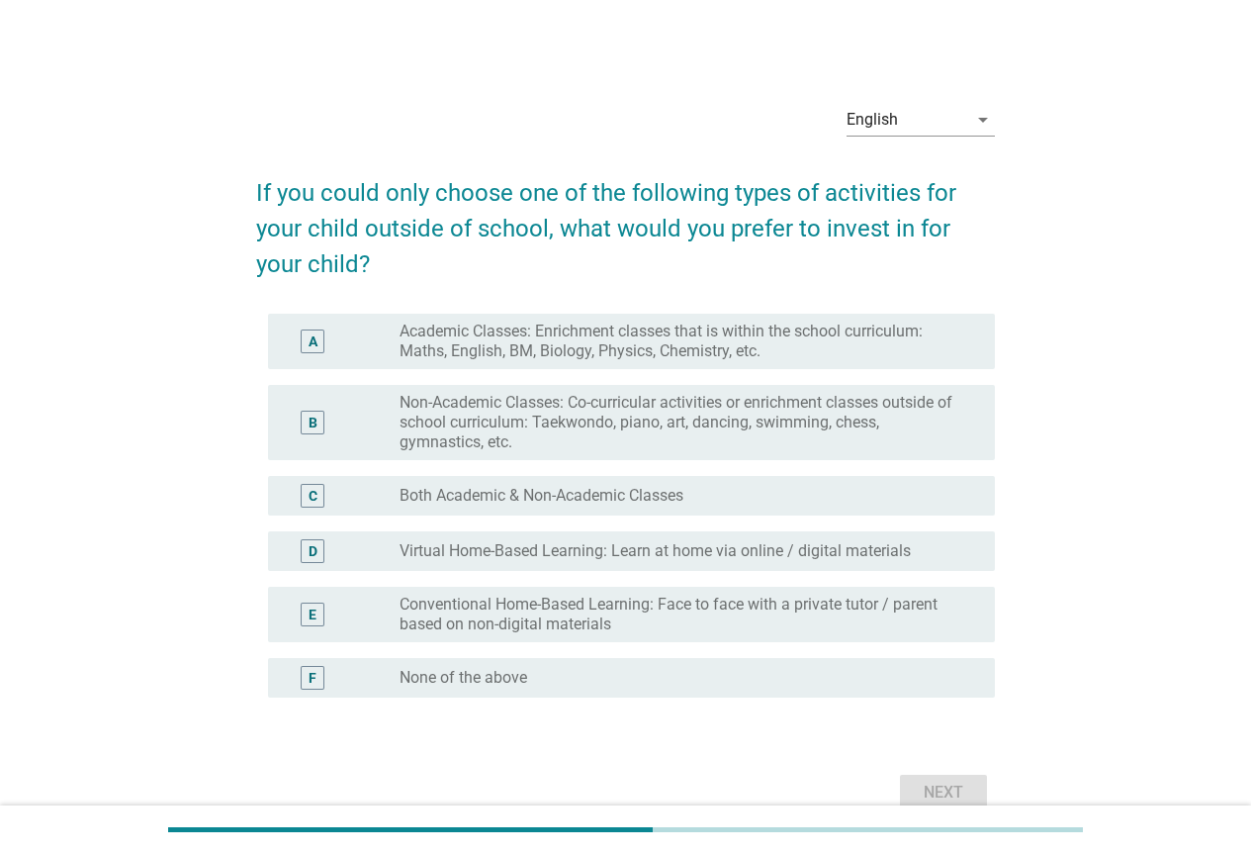
click at [503, 500] on label "Both Academic & Non-Academic Classes" at bounding box center [542, 496] width 284 height 20
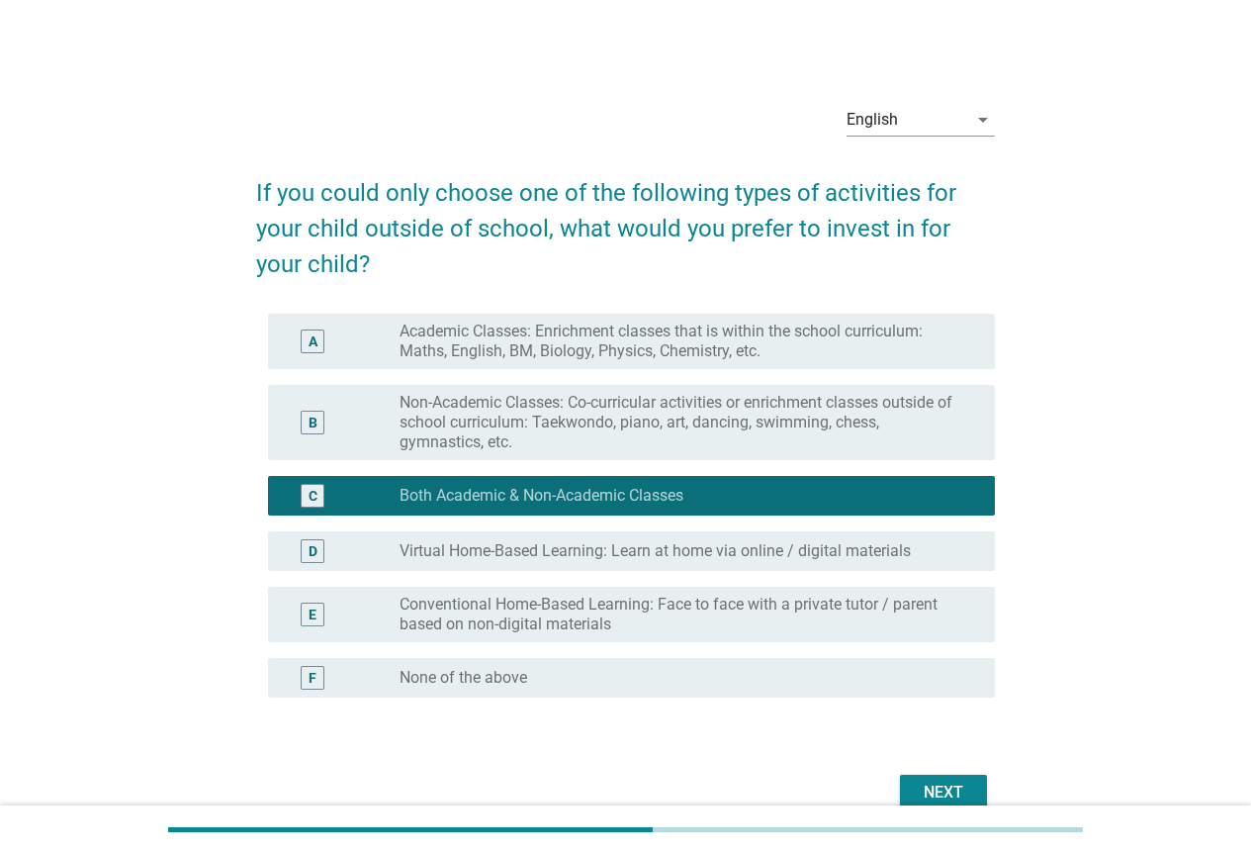
click at [915, 791] on button "Next" at bounding box center [943, 792] width 87 height 36
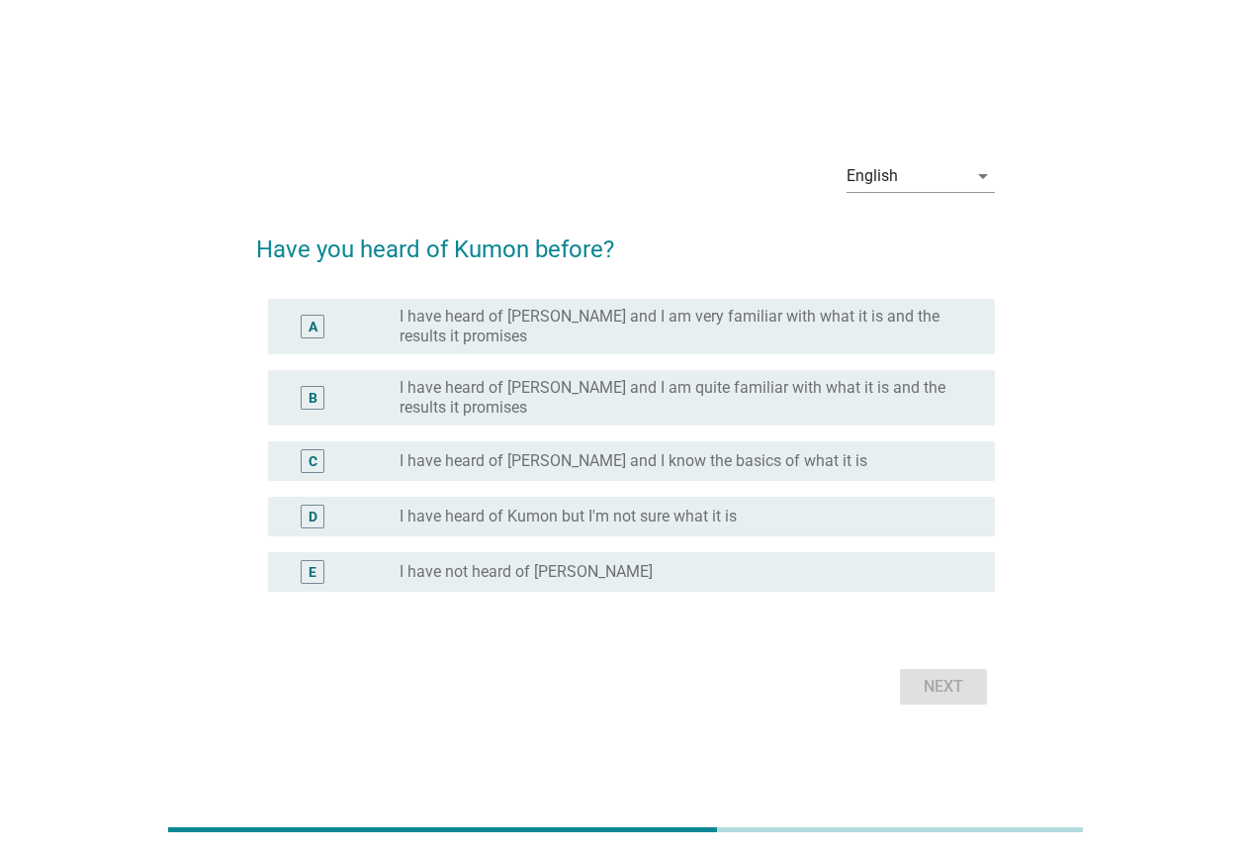
click at [461, 333] on label "I have heard of [PERSON_NAME] and I am very familiar with what it is and the re…" at bounding box center [682, 327] width 564 height 40
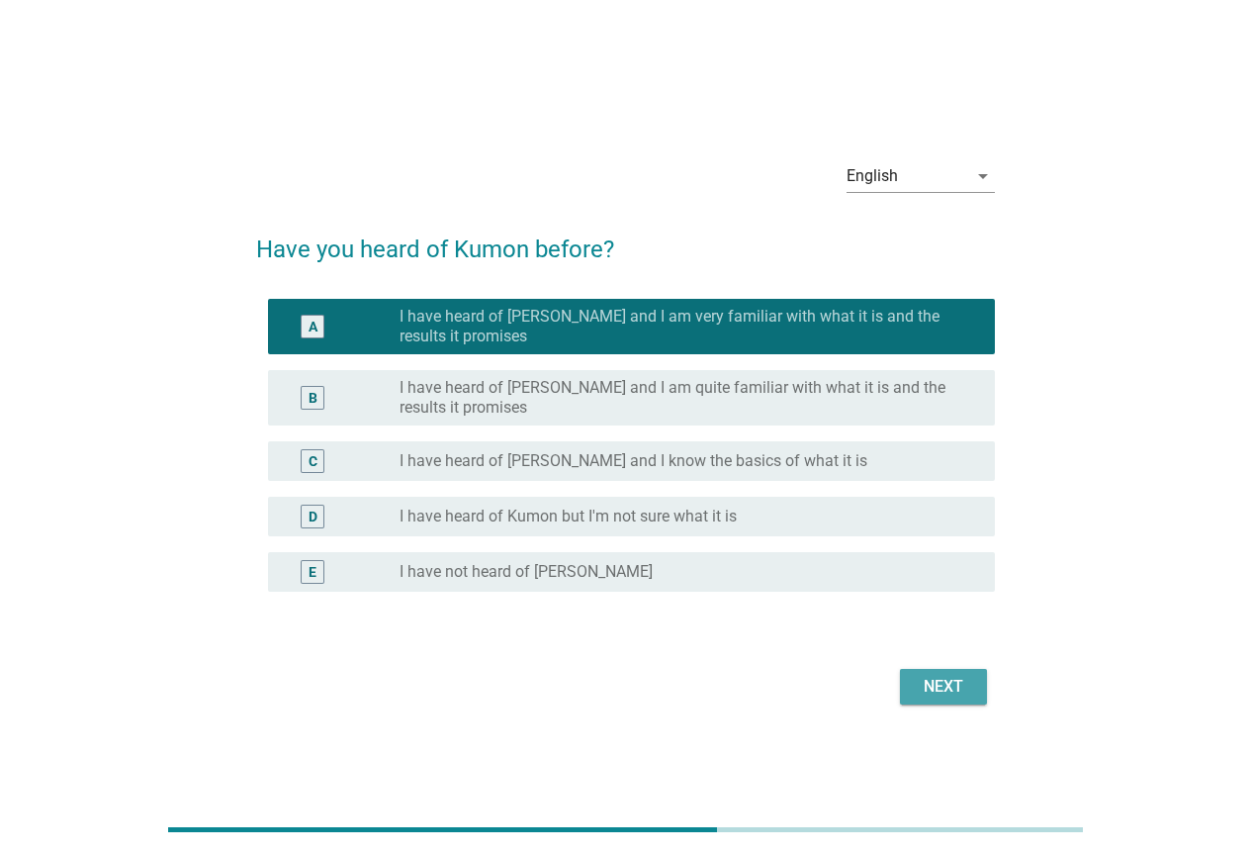
click at [918, 688] on div "Next" at bounding box center [943, 687] width 55 height 24
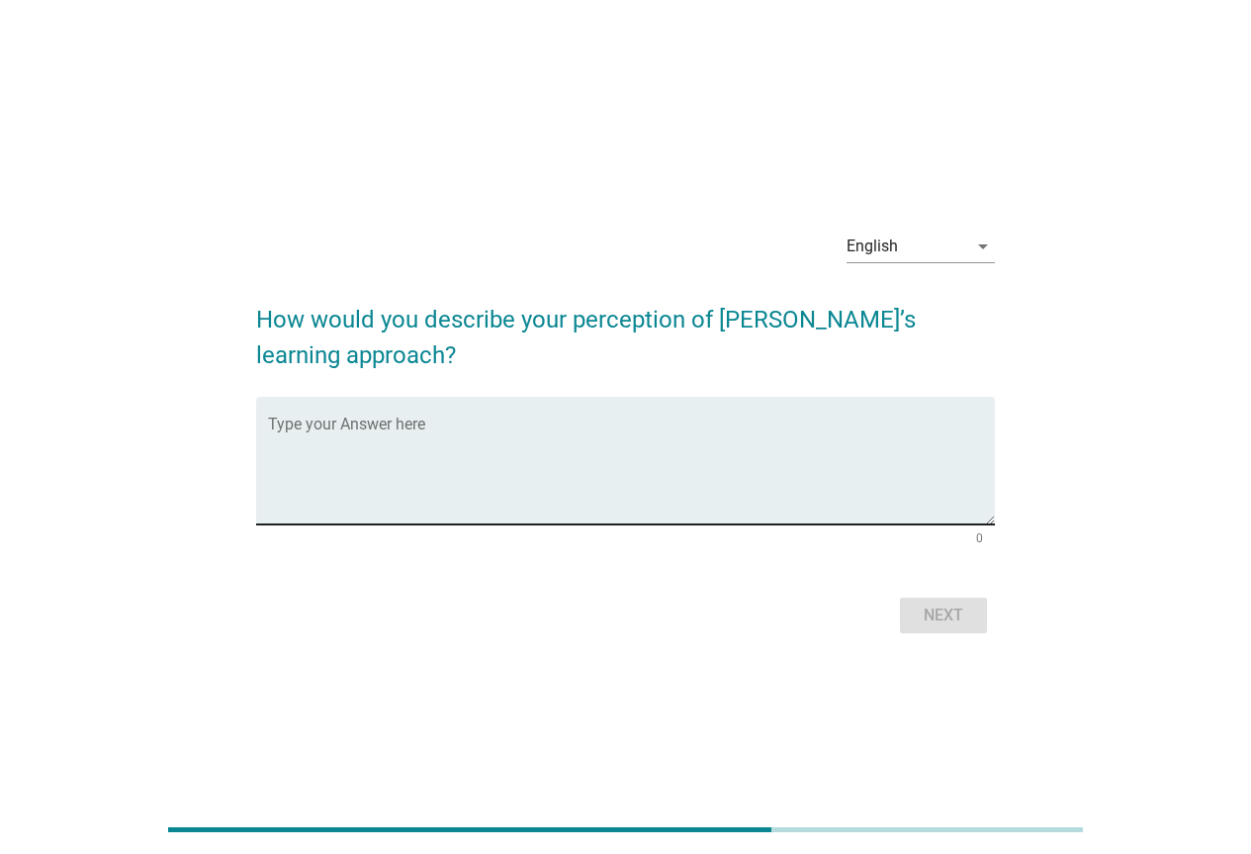
click at [436, 438] on textarea "Type your Answer here" at bounding box center [631, 472] width 727 height 104
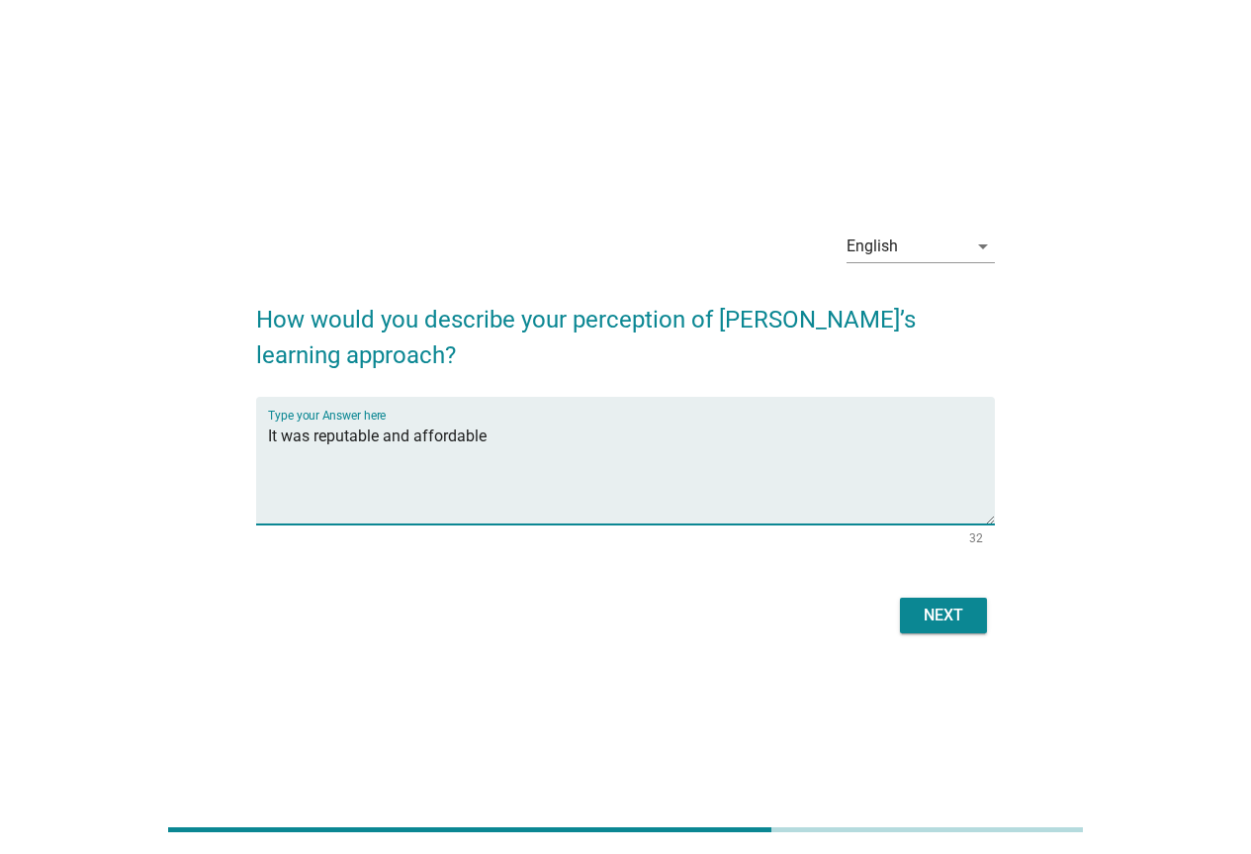
type textarea "It was reputable and affordable"
click at [953, 616] on div "Next" at bounding box center [943, 615] width 55 height 24
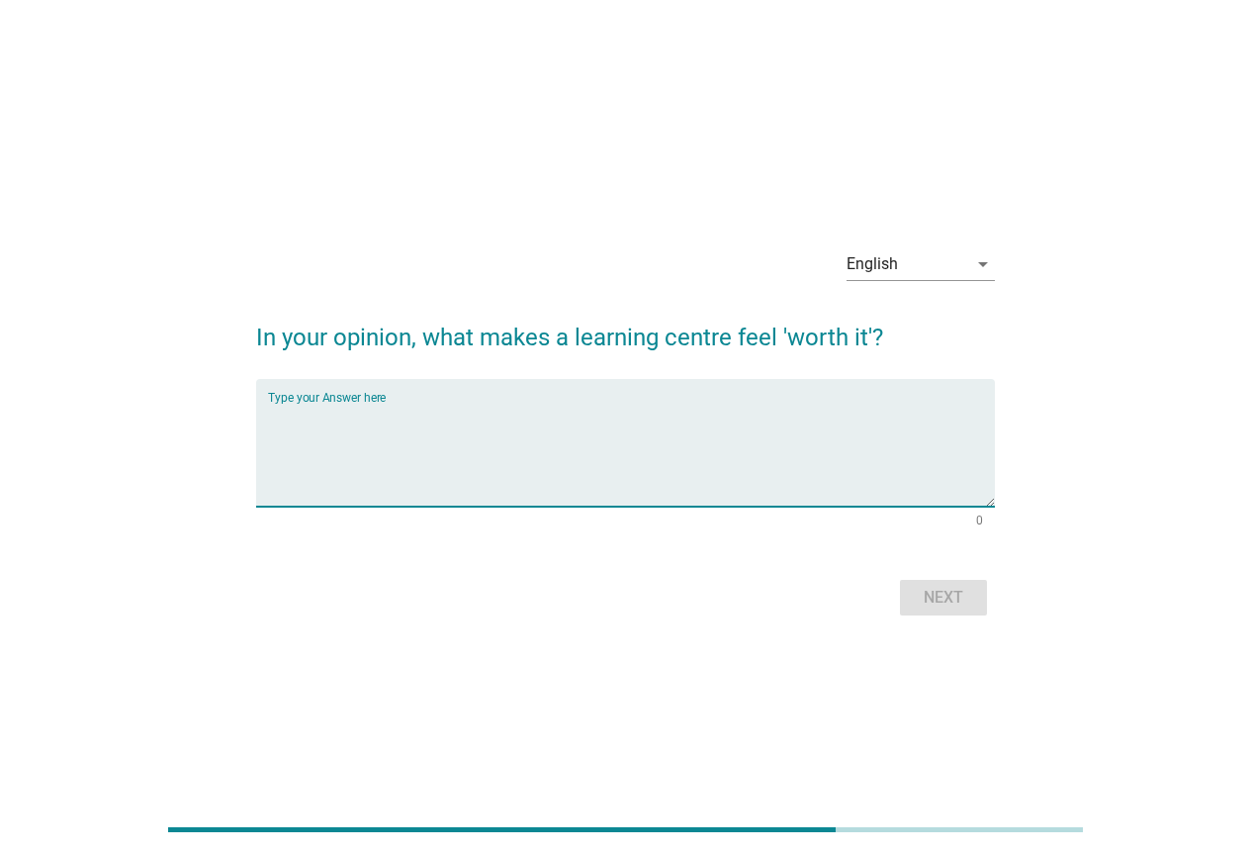
click at [360, 431] on textarea "Type your Answer here" at bounding box center [631, 455] width 727 height 104
type textarea "Affordable and learning cultures"
click at [951, 605] on div "Next" at bounding box center [943, 598] width 55 height 24
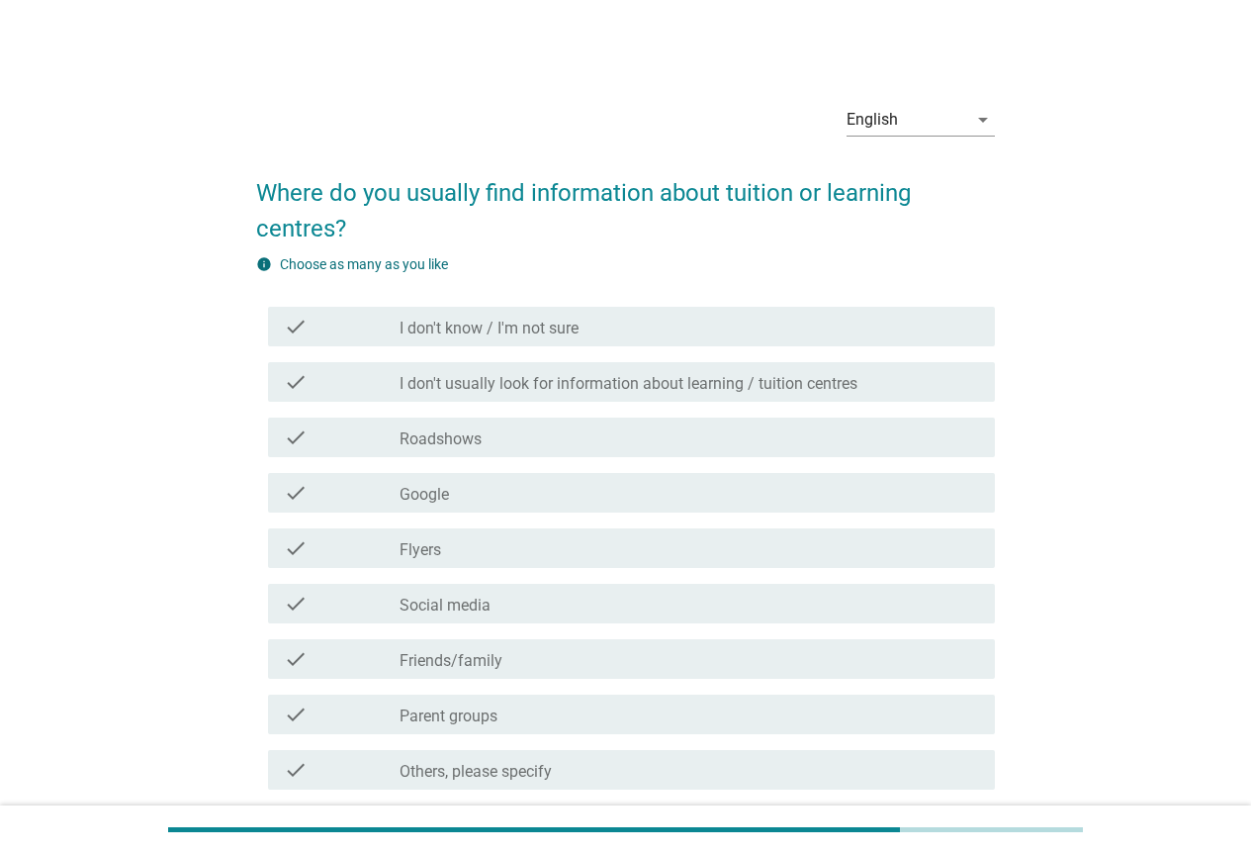
click at [514, 503] on div "check_box_outline_blank Google" at bounding box center [690, 493] width 580 height 24
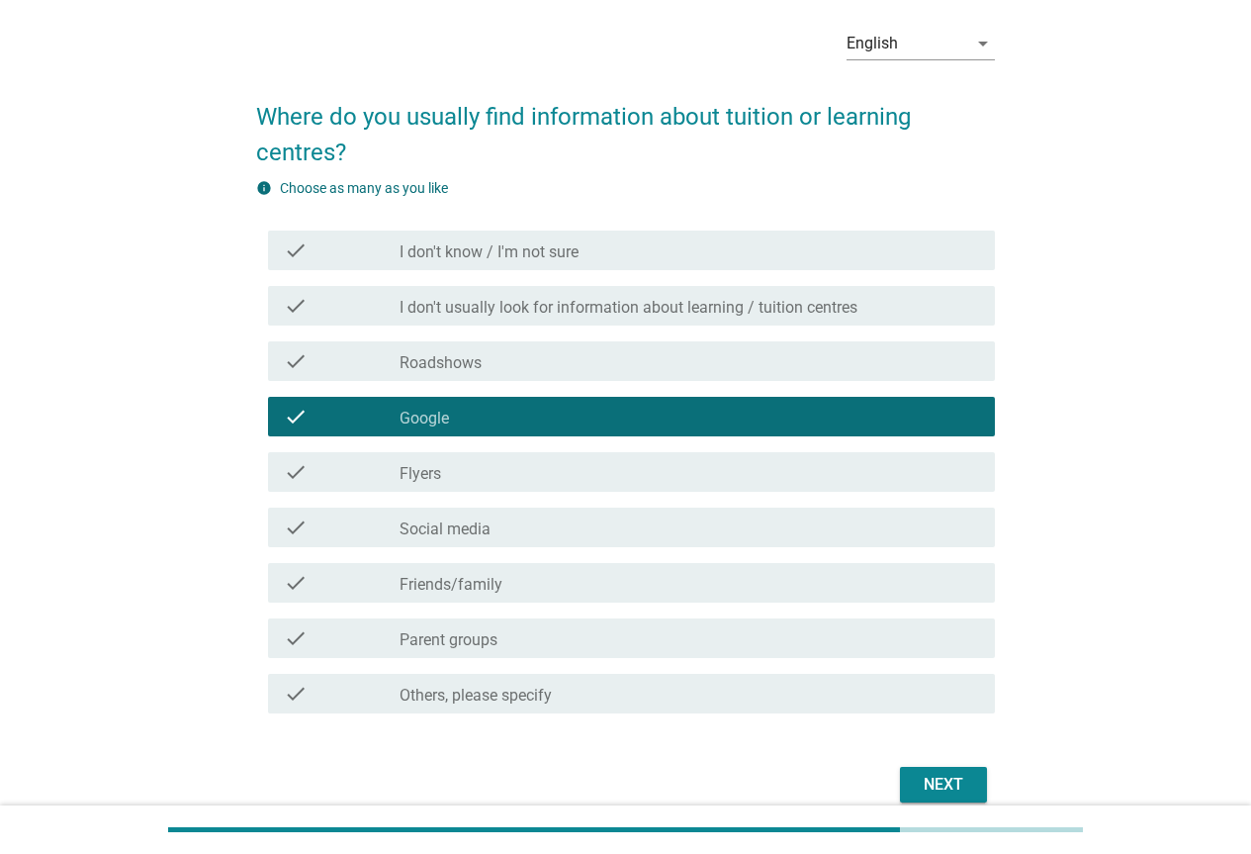
scroll to position [166, 0]
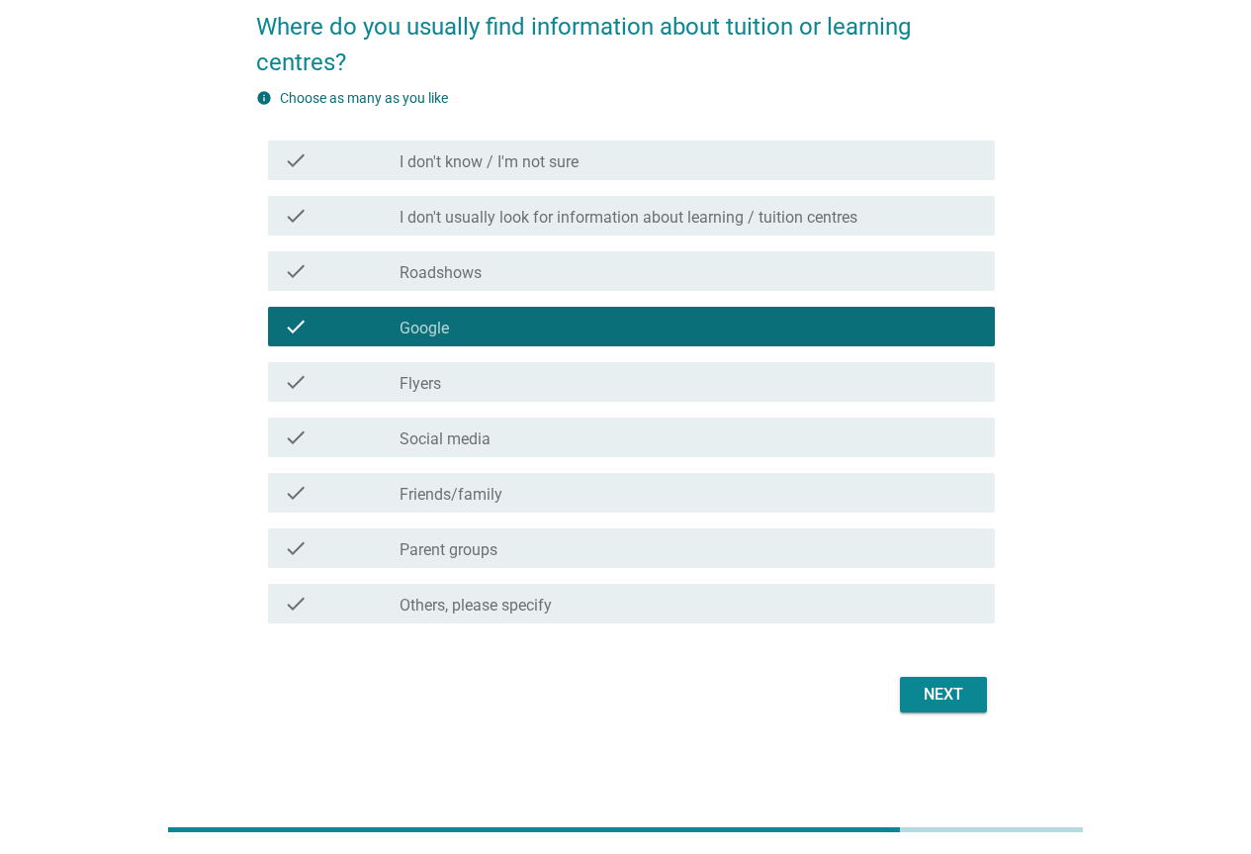
click at [928, 704] on div "Next" at bounding box center [943, 695] width 55 height 24
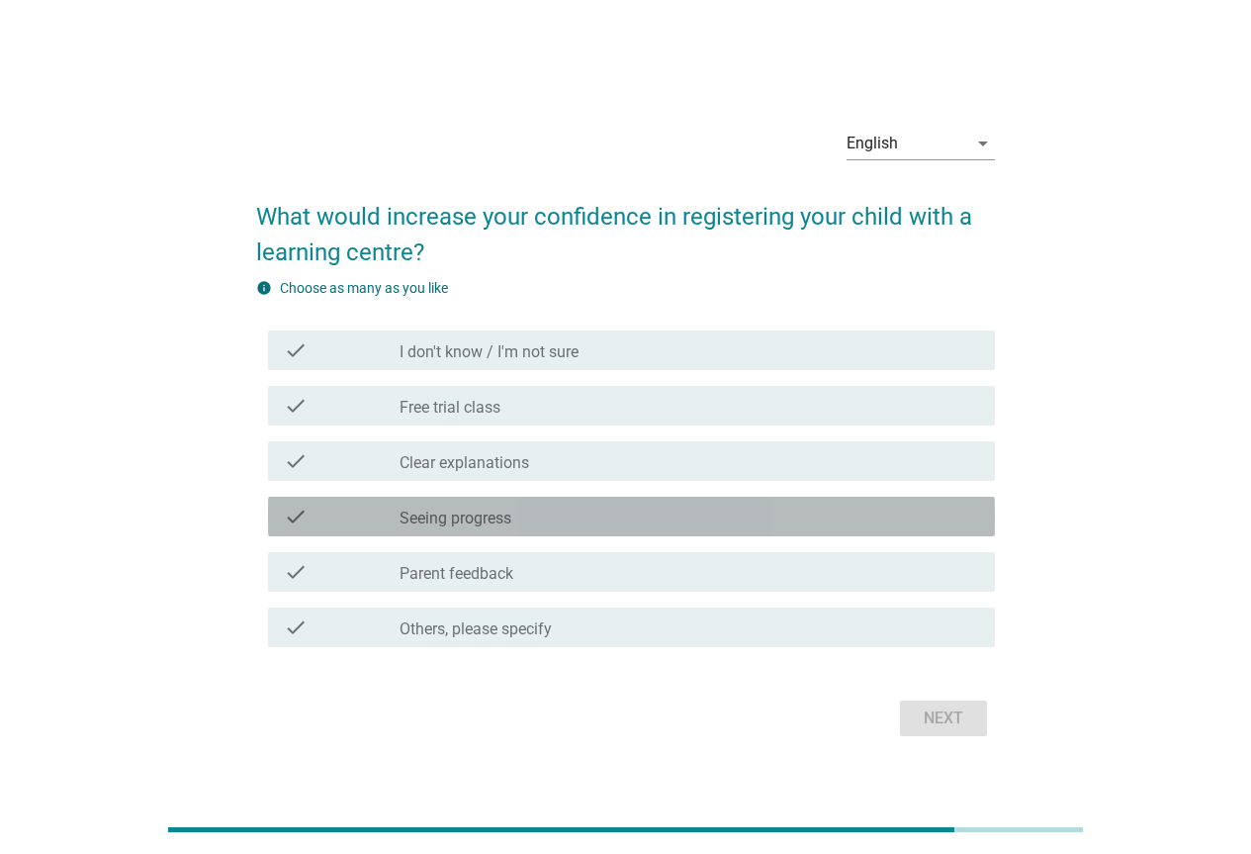
click at [447, 520] on label "Seeing progress" at bounding box center [456, 518] width 112 height 20
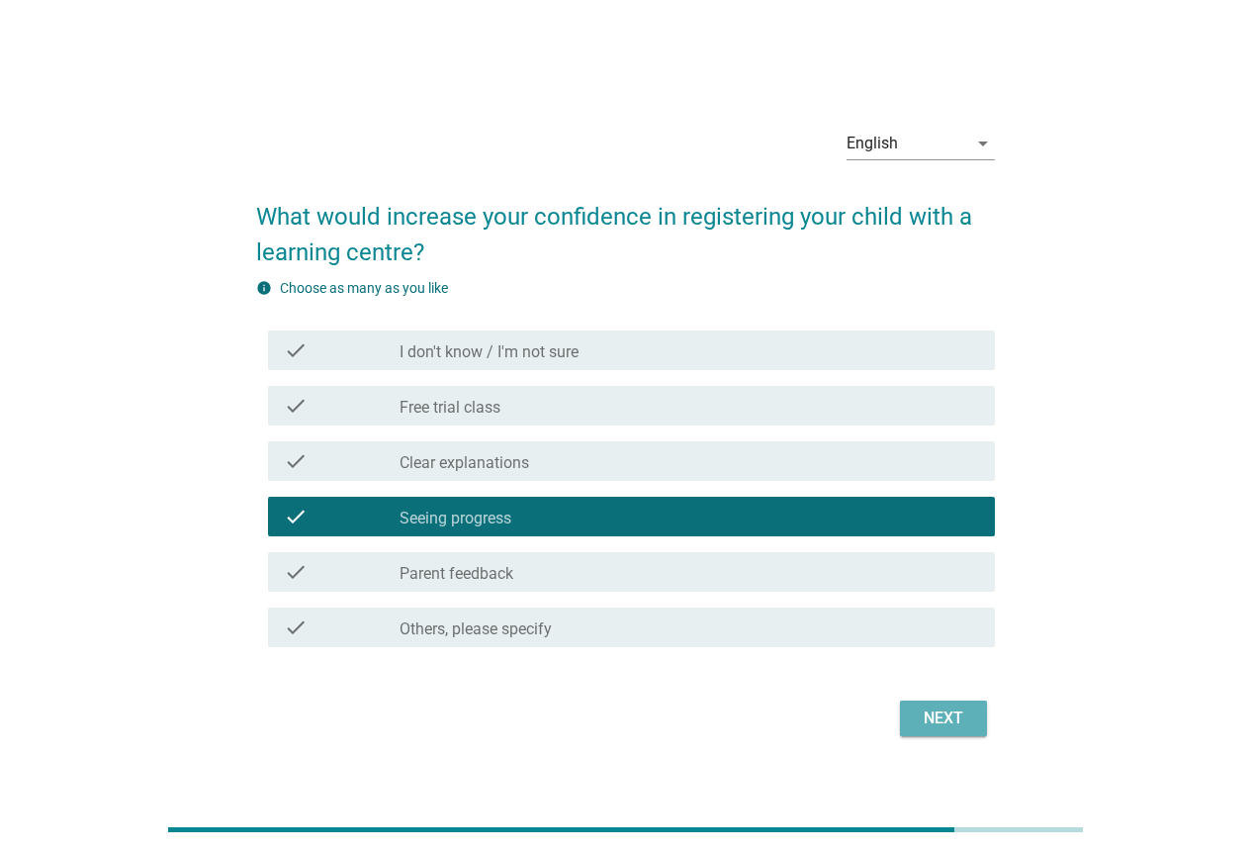
click at [912, 719] on button "Next" at bounding box center [943, 718] width 87 height 36
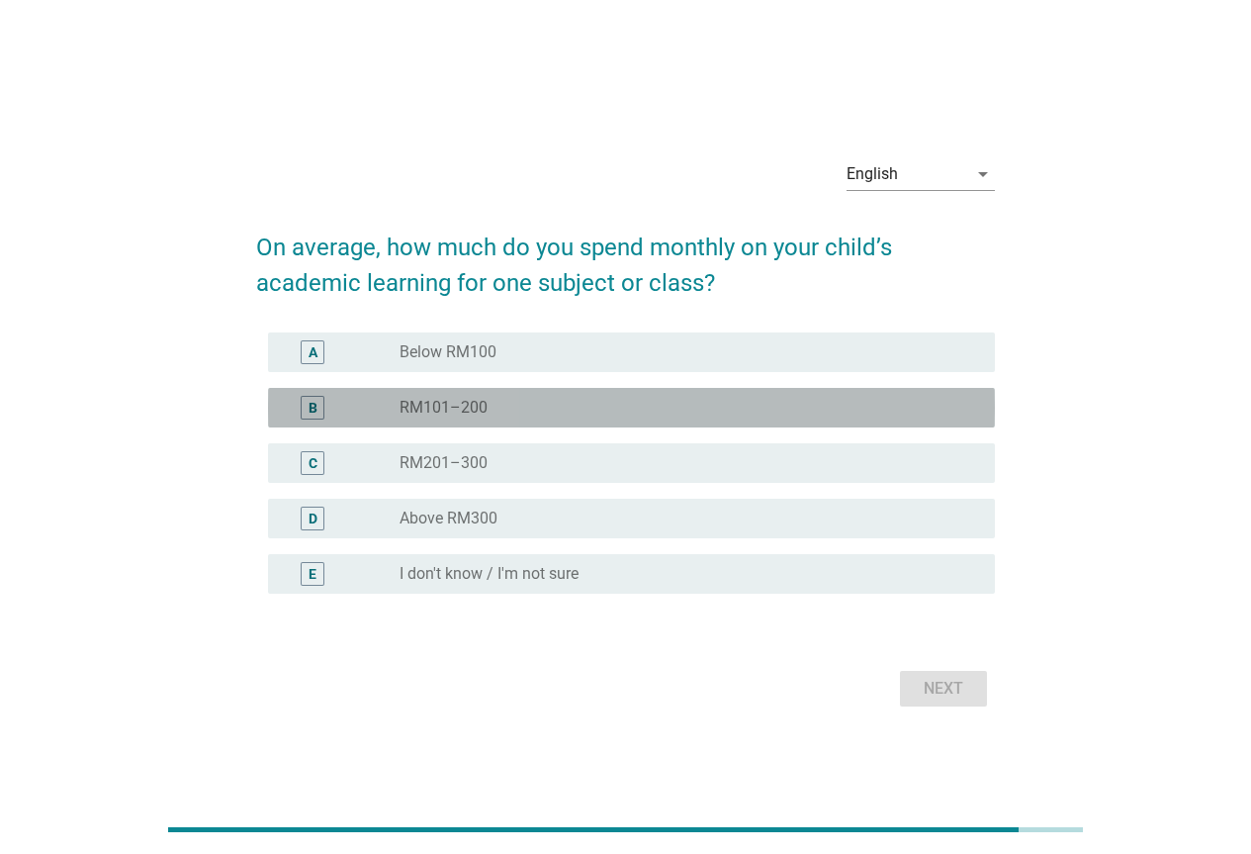
click at [559, 414] on div "radio_button_unchecked RM101–200" at bounding box center [682, 408] width 564 height 20
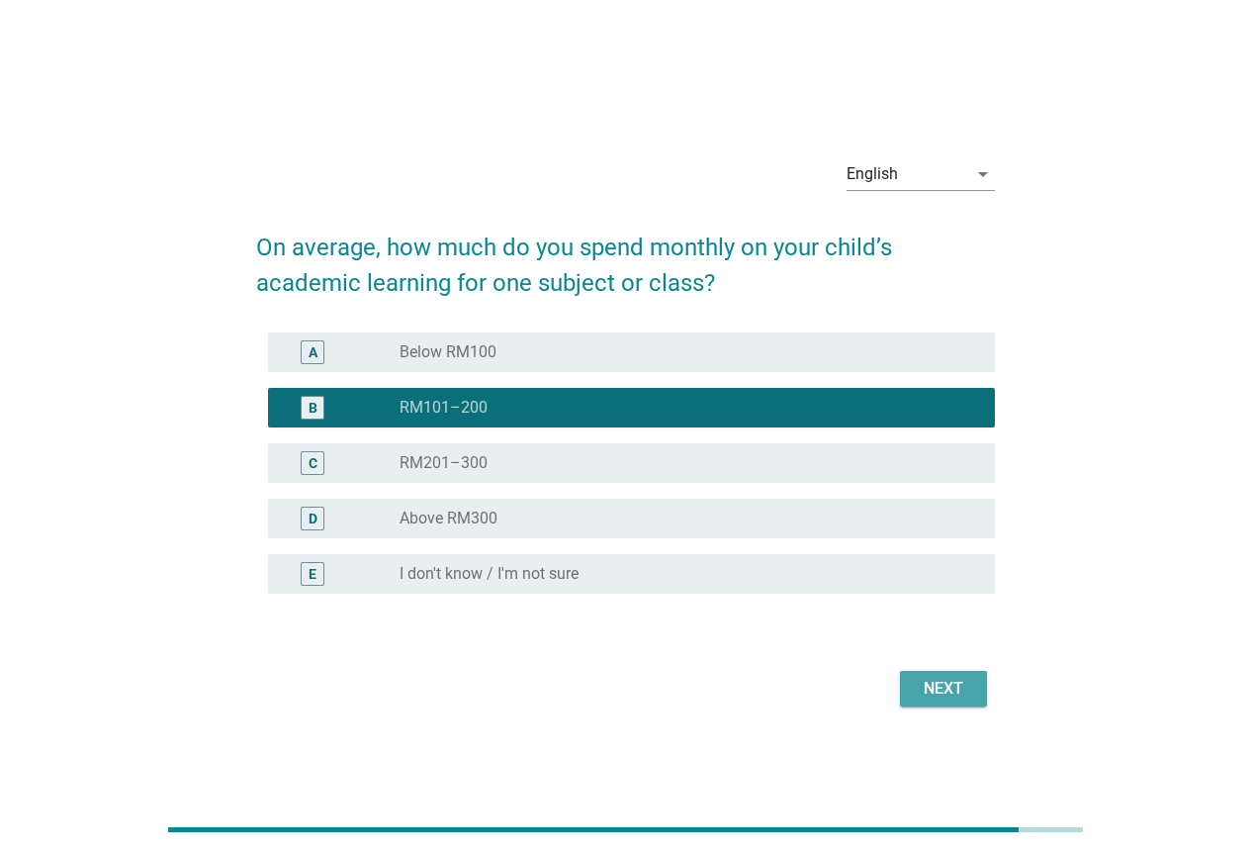
click at [936, 683] on div "Next" at bounding box center [943, 689] width 55 height 24
